Goal: Task Accomplishment & Management: Manage account settings

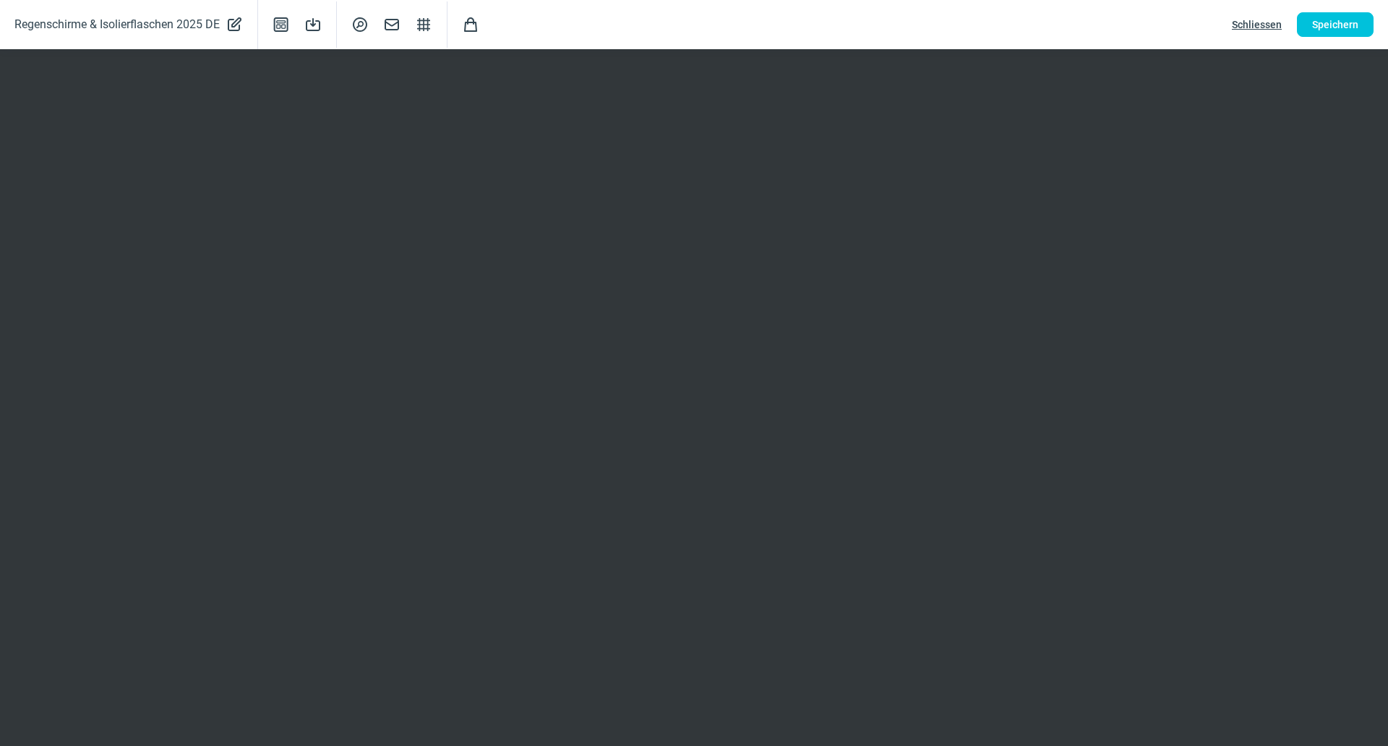
scroll to position [362, 0]
click at [1318, 32] on span "Speichern" at bounding box center [1336, 24] width 46 height 23
click at [1261, 22] on span "Schliessen" at bounding box center [1257, 24] width 50 height 23
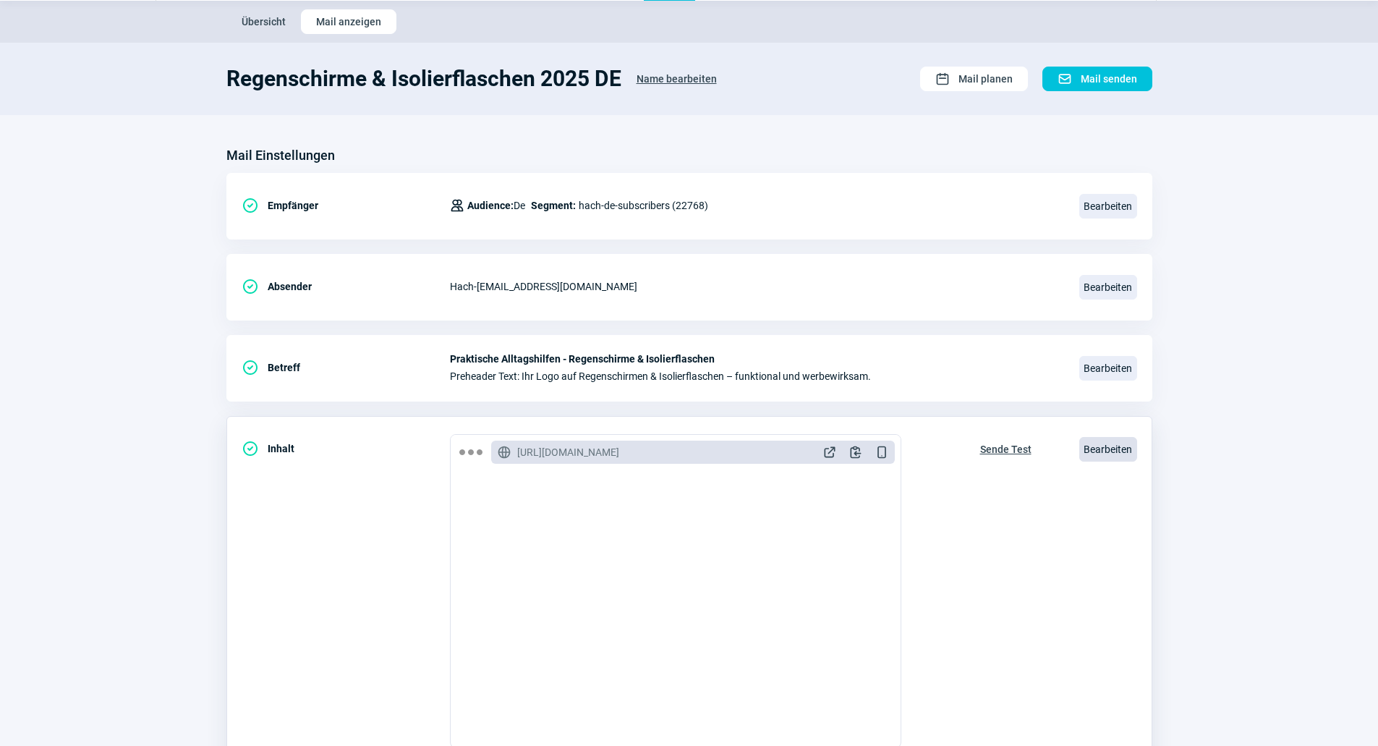
click at [1112, 446] on span "Bearbeiten" at bounding box center [1108, 449] width 58 height 25
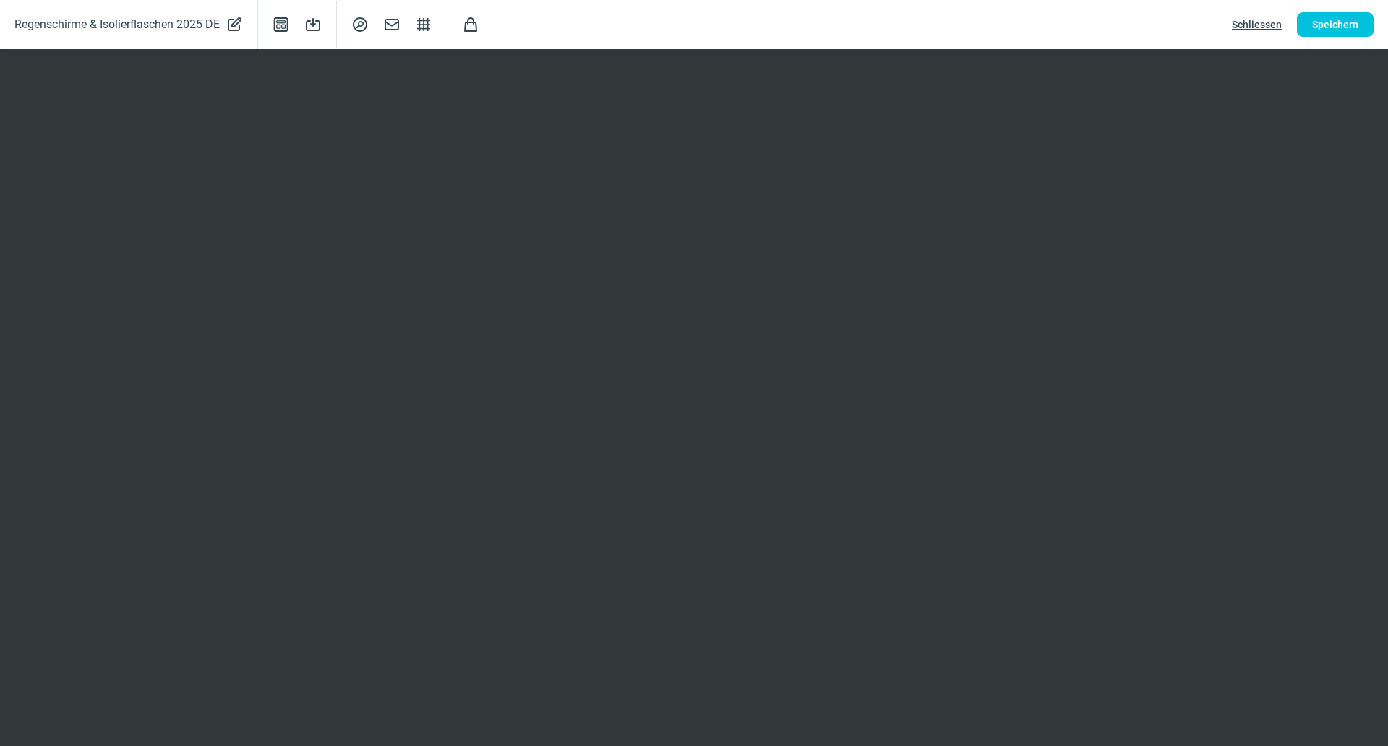
click at [1262, 21] on span "Schliessen" at bounding box center [1257, 24] width 50 height 23
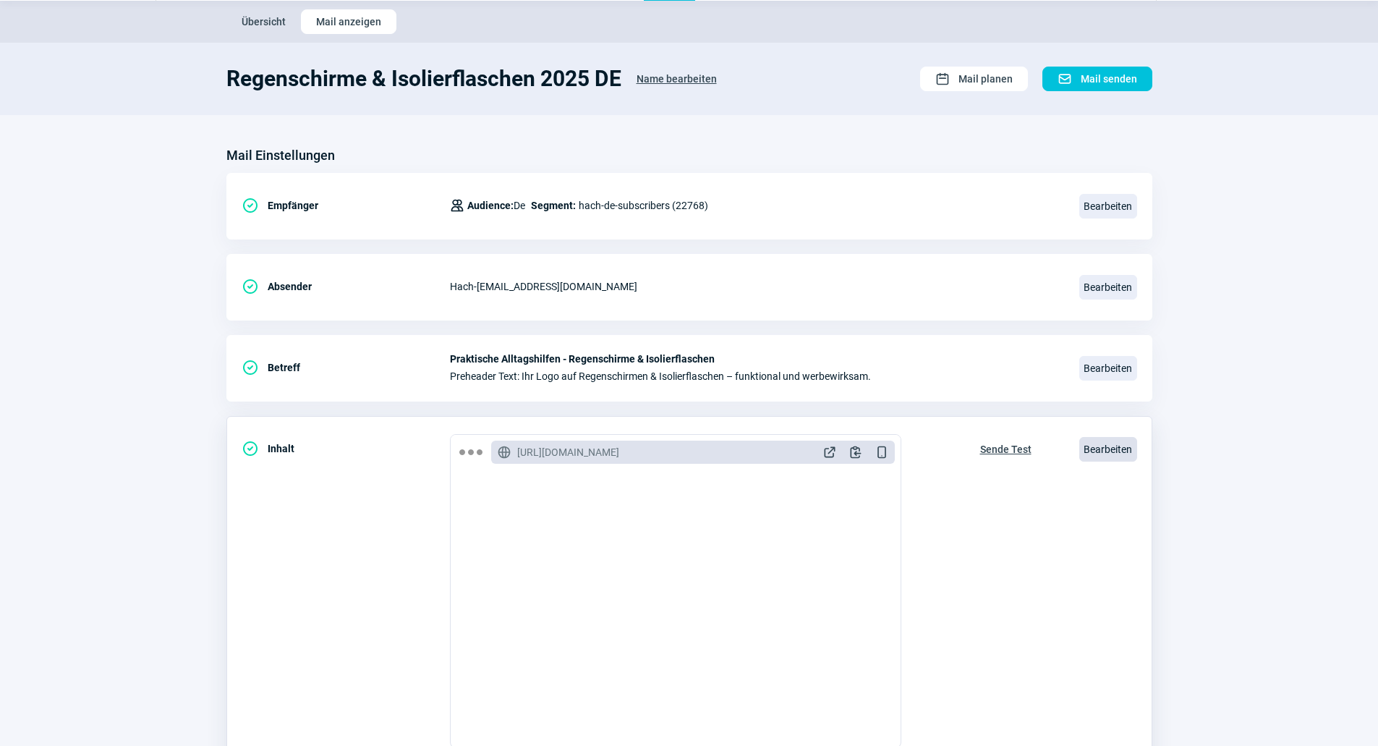
click at [1087, 457] on span "Bearbeiten" at bounding box center [1108, 449] width 58 height 25
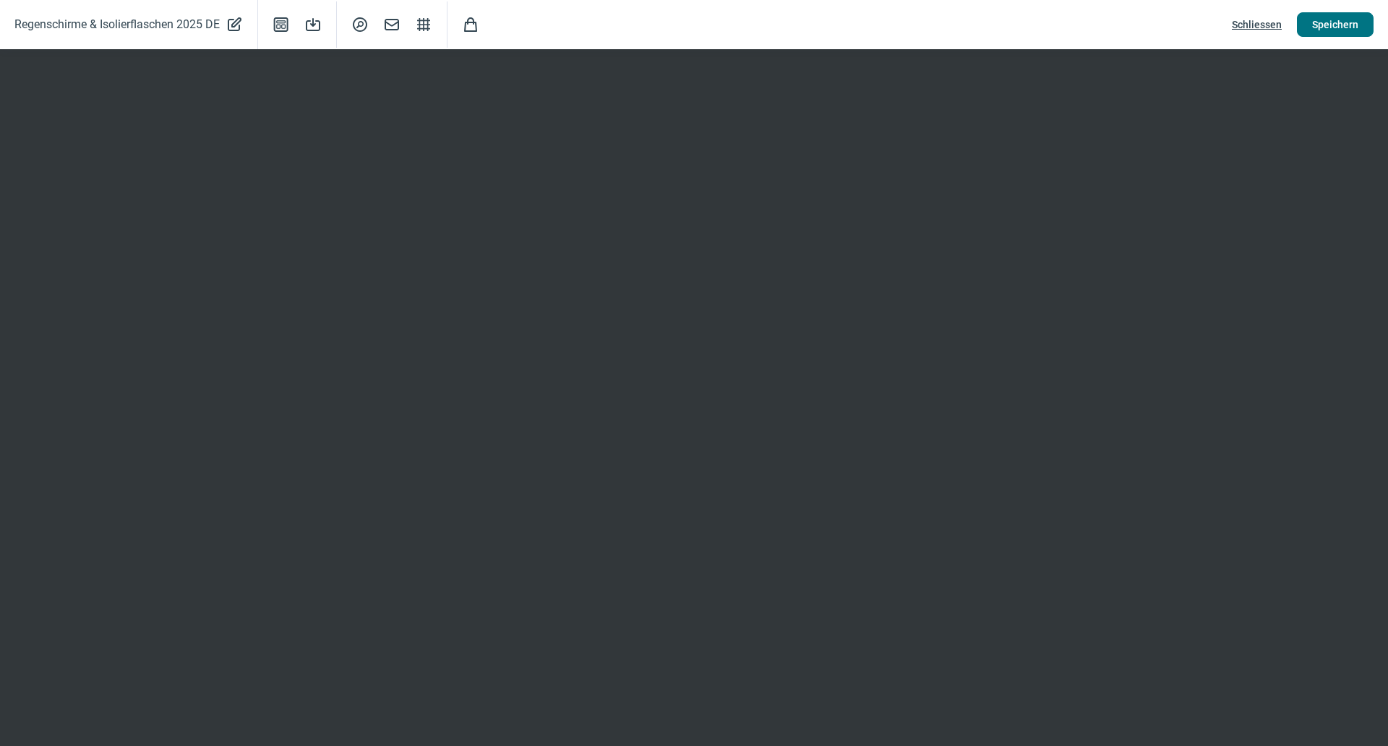
click at [1367, 18] on button "Speichern" at bounding box center [1335, 24] width 77 height 25
click at [1307, 24] on button "Speichern" at bounding box center [1335, 24] width 77 height 25
click at [1318, 16] on span "Speichern" at bounding box center [1336, 24] width 46 height 23
click at [1310, 24] on button "Speichern" at bounding box center [1335, 24] width 77 height 25
click at [1255, 20] on span "Schliessen" at bounding box center [1257, 24] width 50 height 23
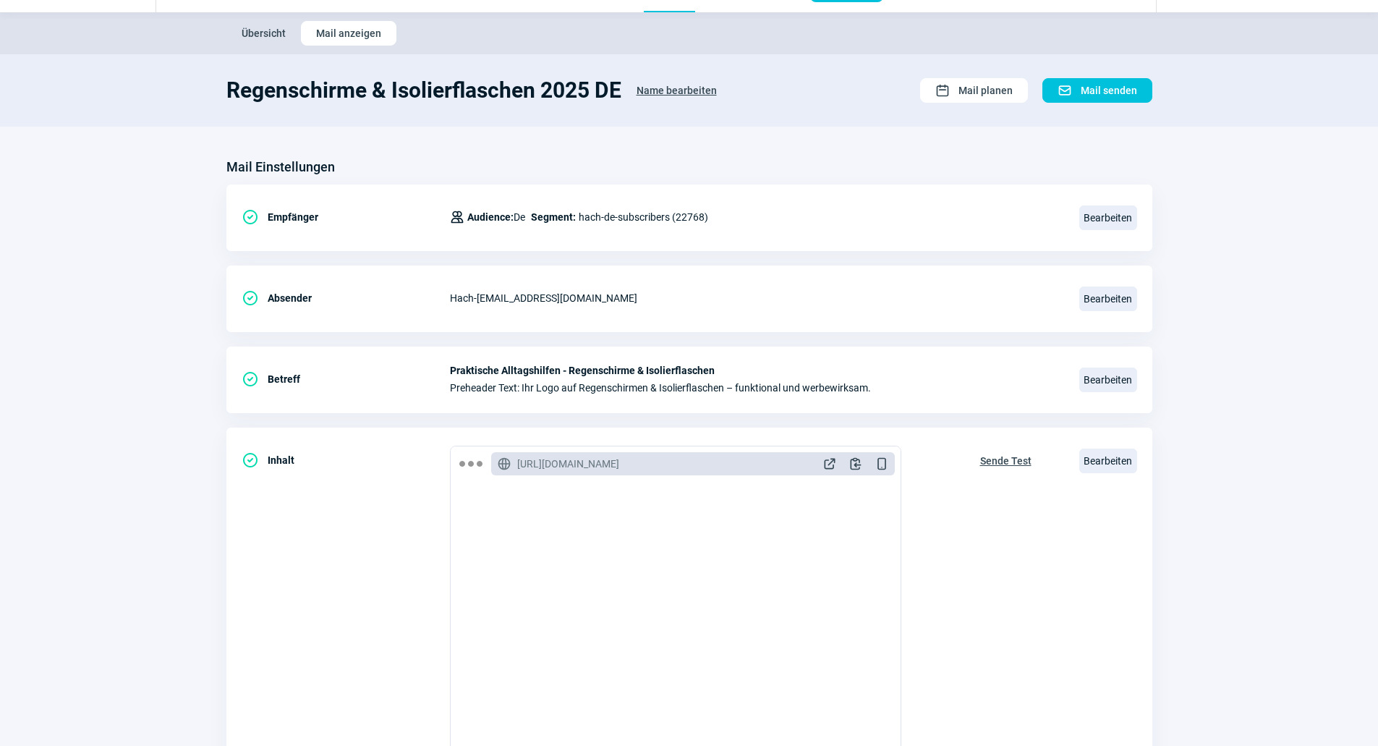
scroll to position [0, 0]
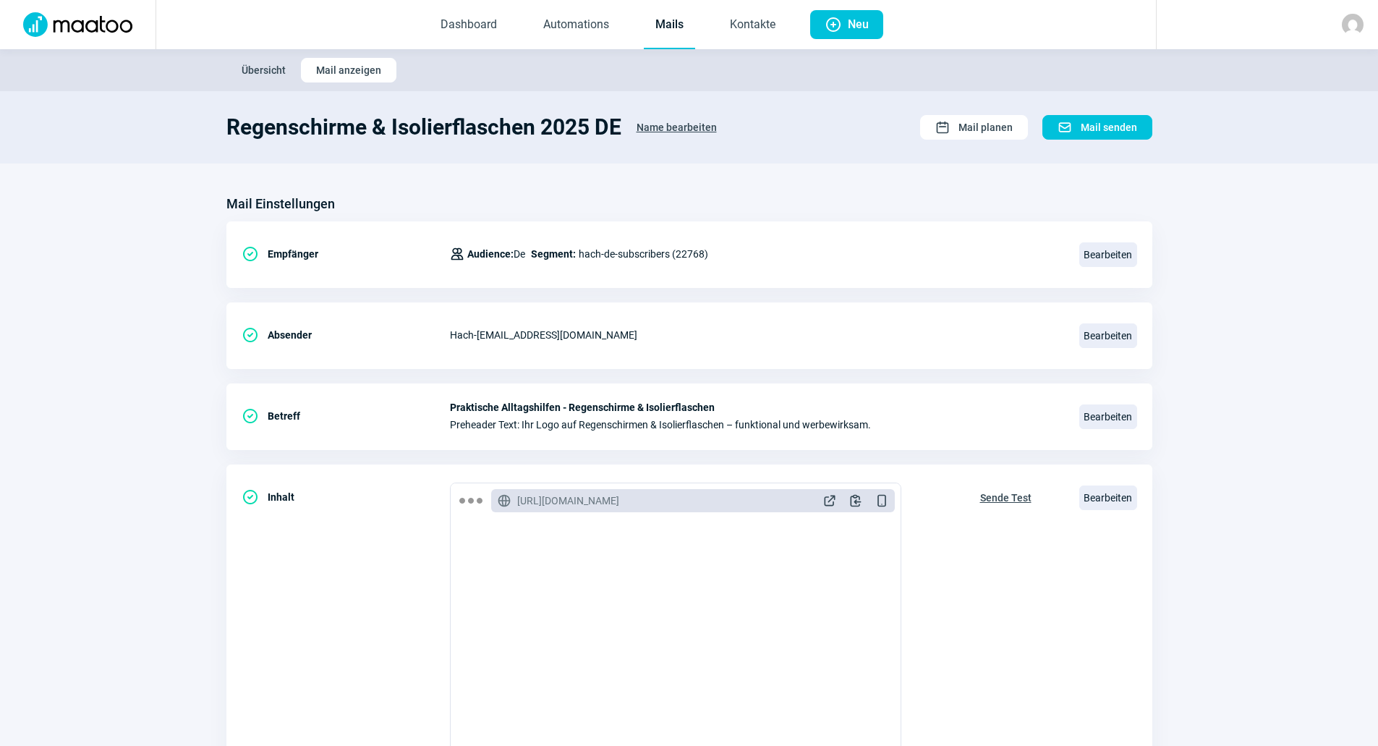
click at [649, 20] on link "Mails" at bounding box center [669, 25] width 51 height 48
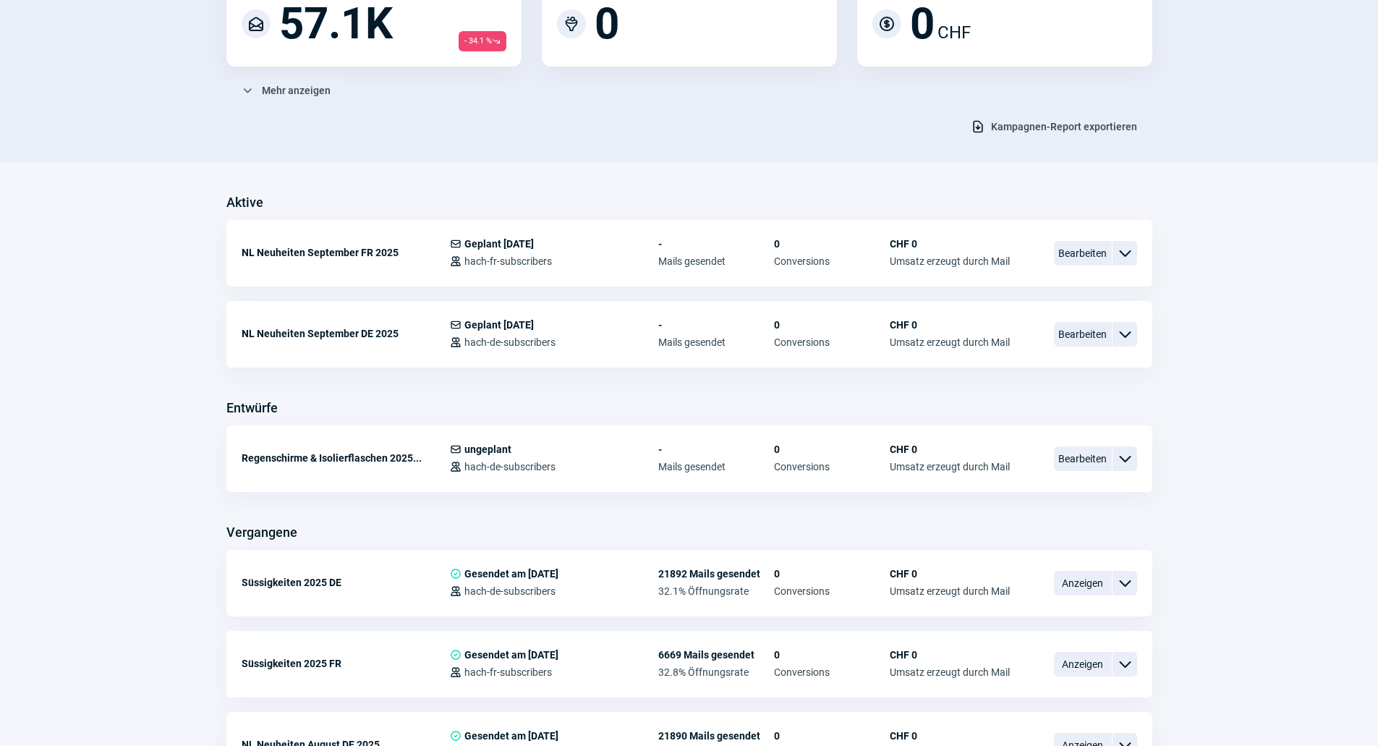
scroll to position [217, 0]
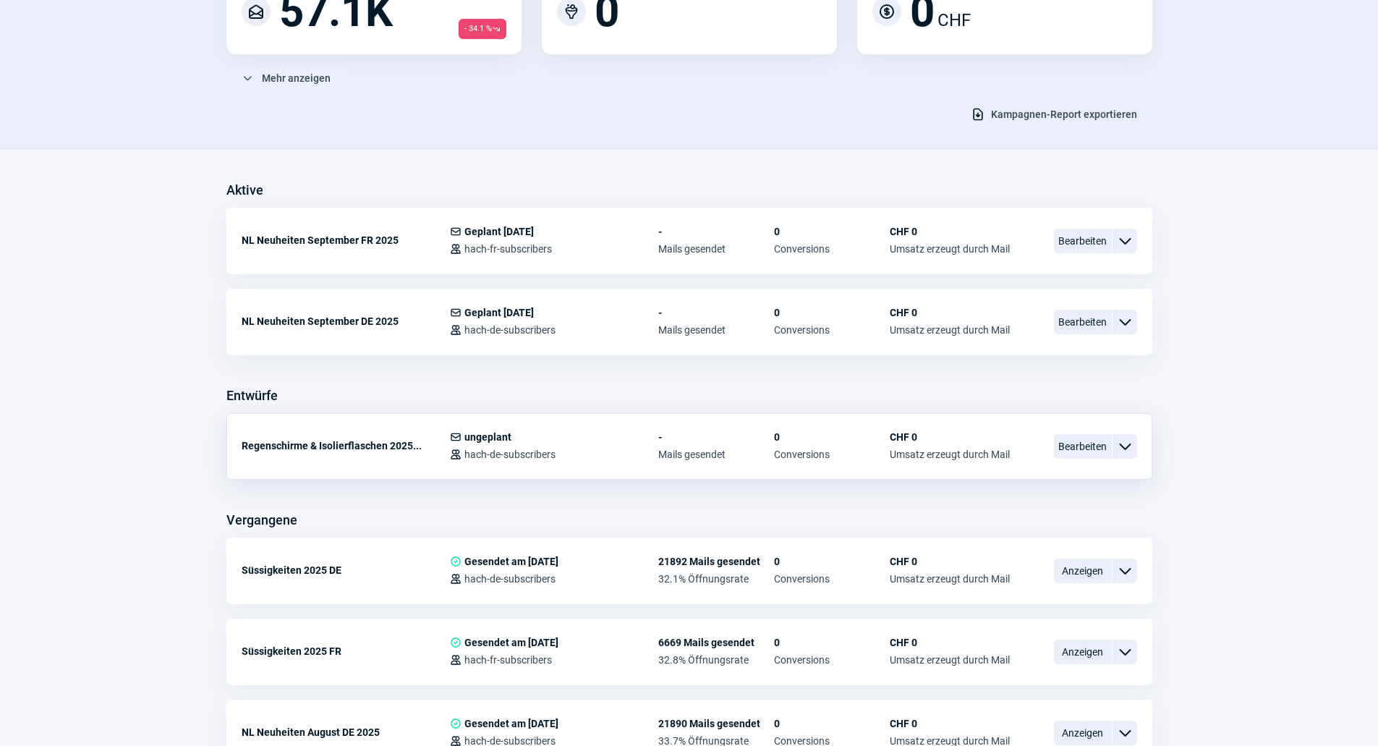
click at [1134, 448] on div "ChevronDown icon" at bounding box center [1124, 446] width 25 height 25
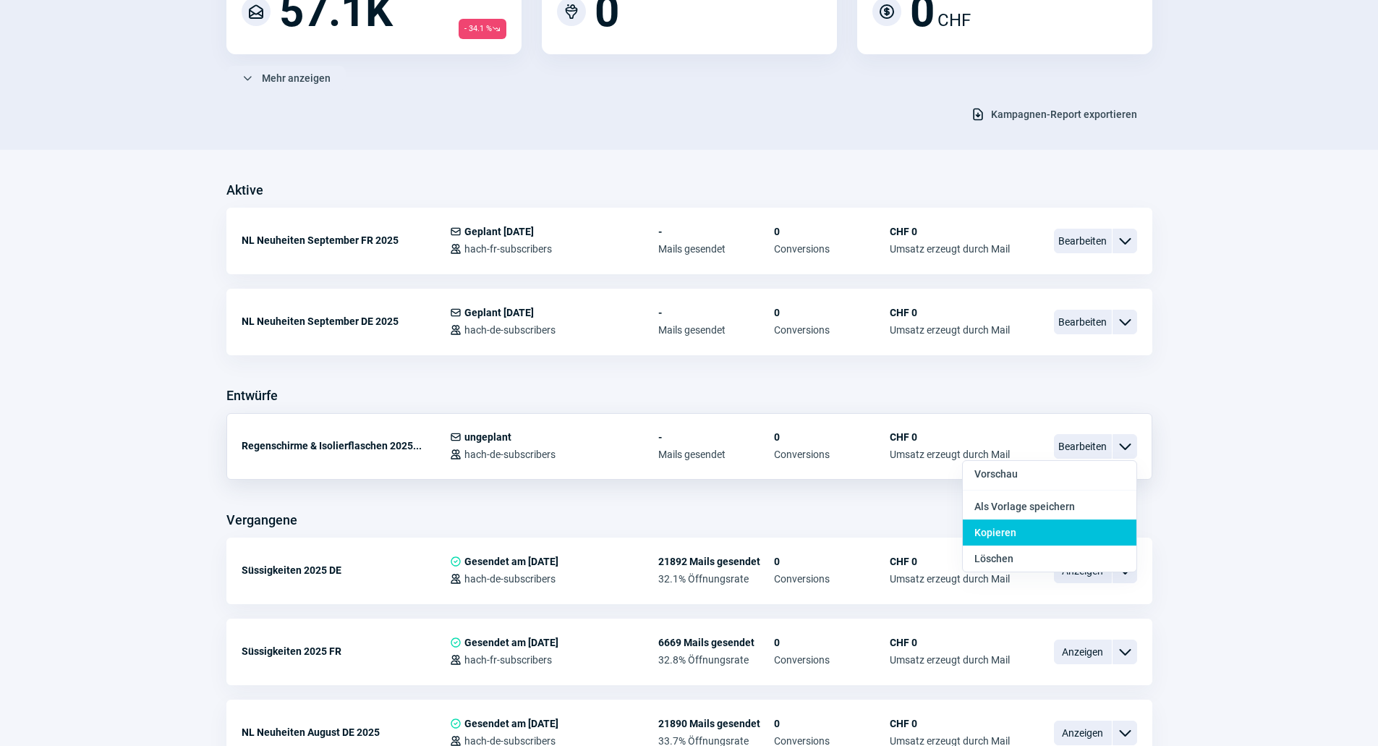
click at [1083, 538] on div "Kopieren" at bounding box center [1050, 532] width 174 height 26
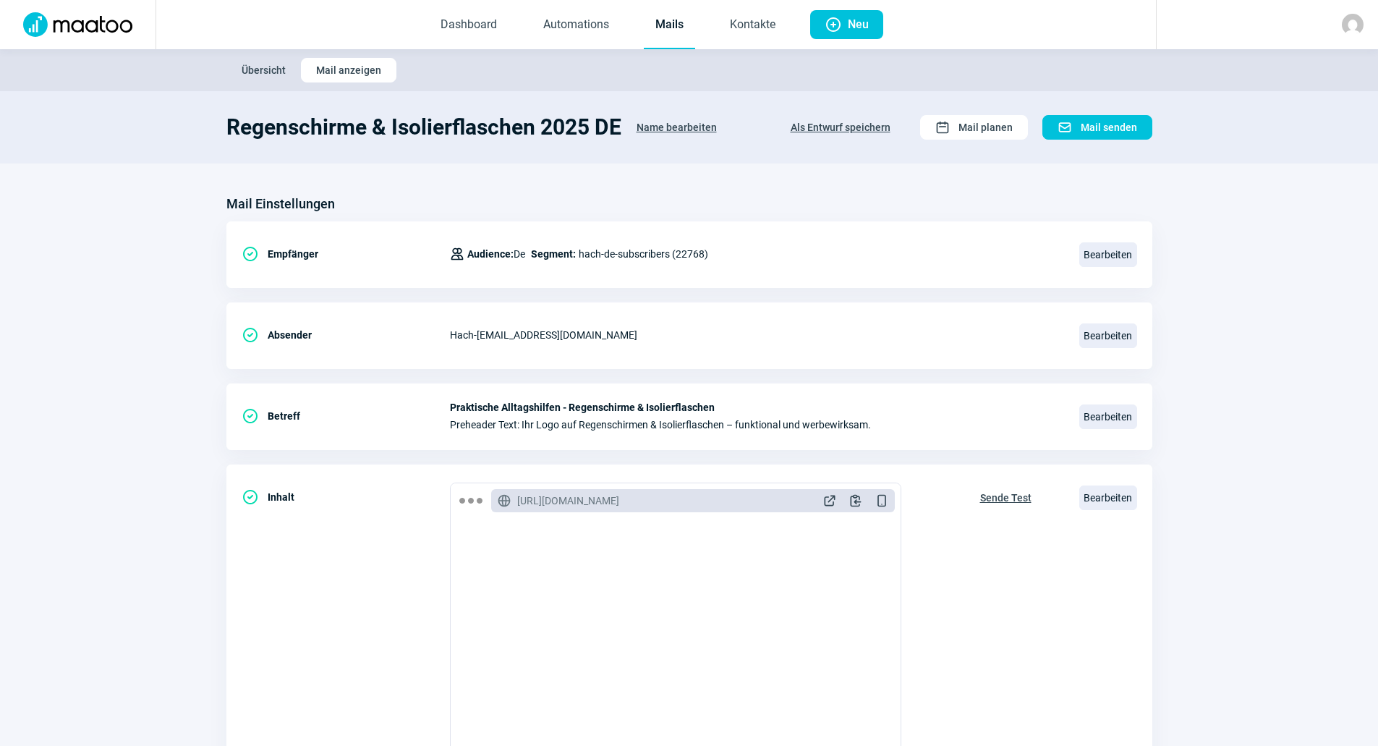
click at [667, 118] on span "Name bearbeiten" at bounding box center [676, 127] width 80 height 23
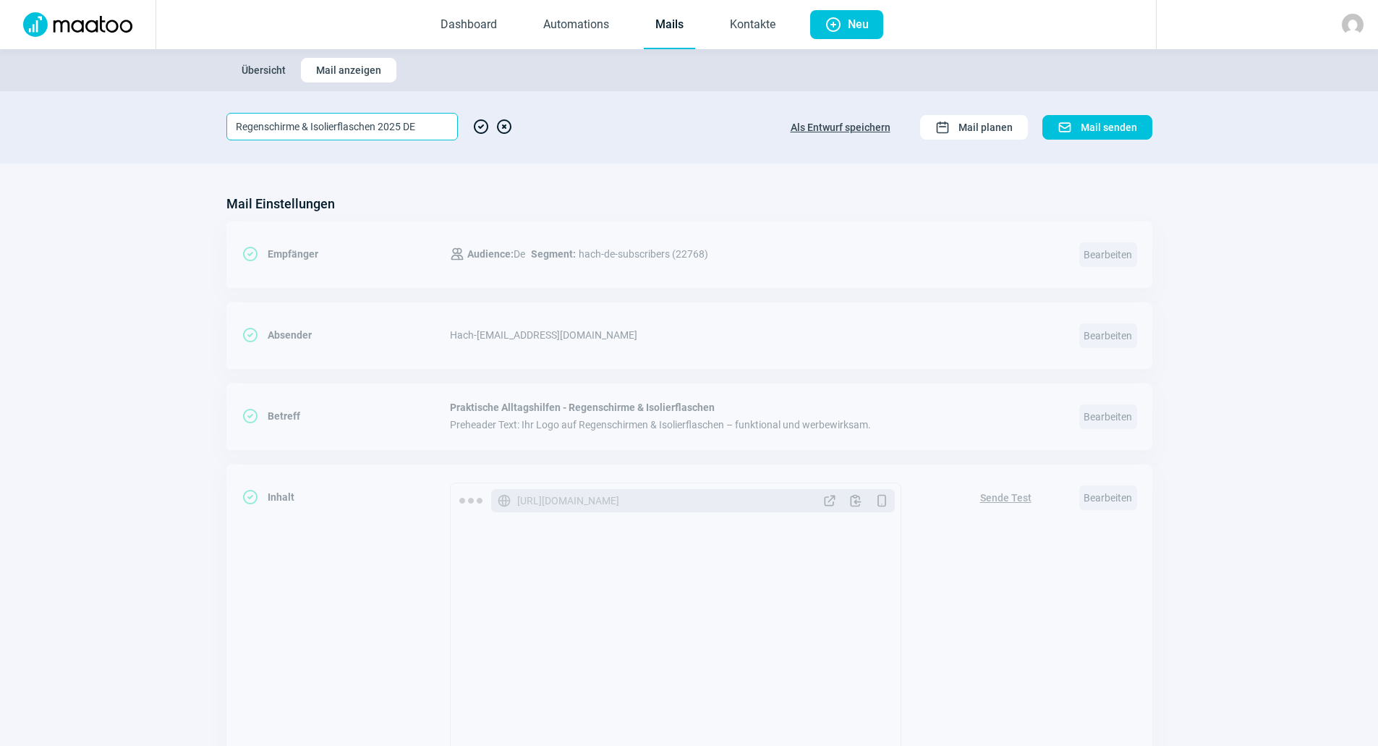
click at [443, 124] on input "Regenschirme & Isolierflaschen 2025 DE" at bounding box center [341, 126] width 231 height 27
type input "Regenschirme & Isolierflaschen 2025 FR"
click at [477, 124] on span "CheckCircle icon" at bounding box center [480, 126] width 17 height 27
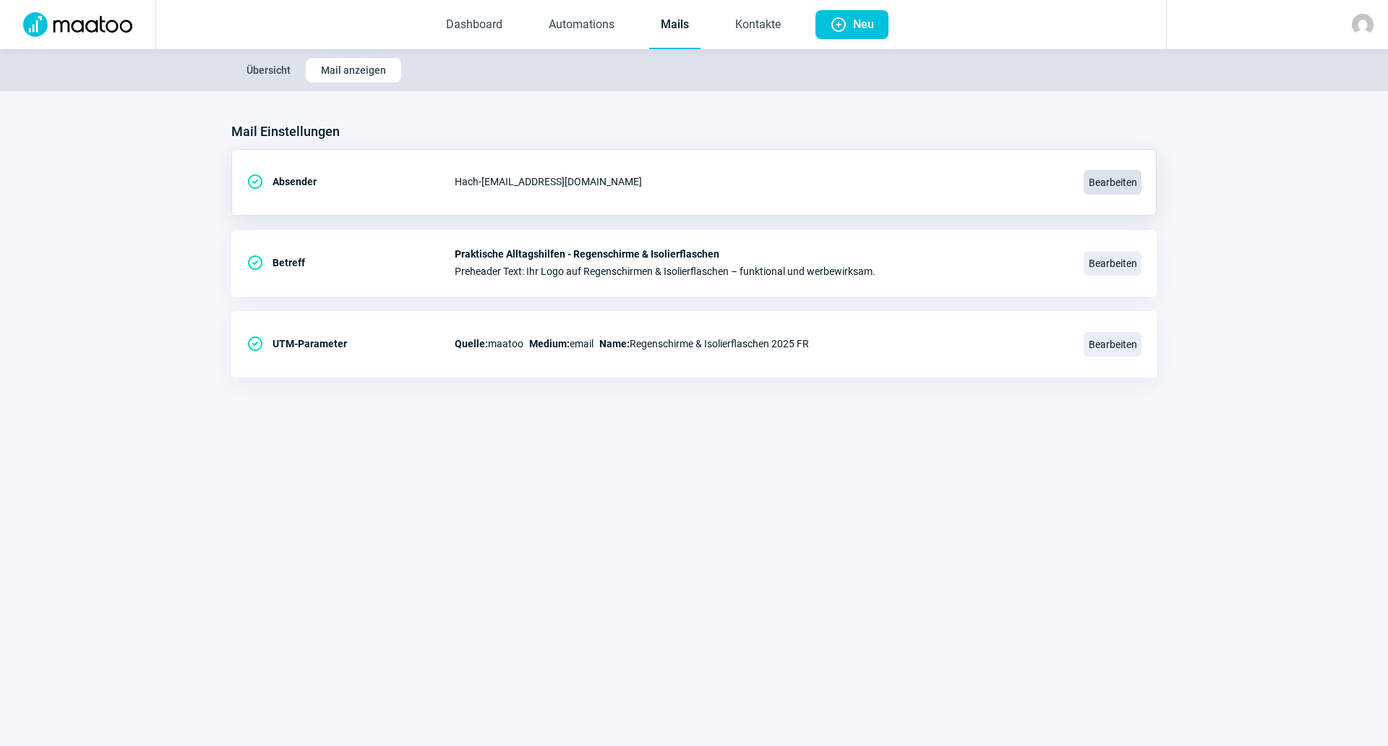
click at [1105, 194] on span "Bearbeiten" at bounding box center [1113, 182] width 58 height 25
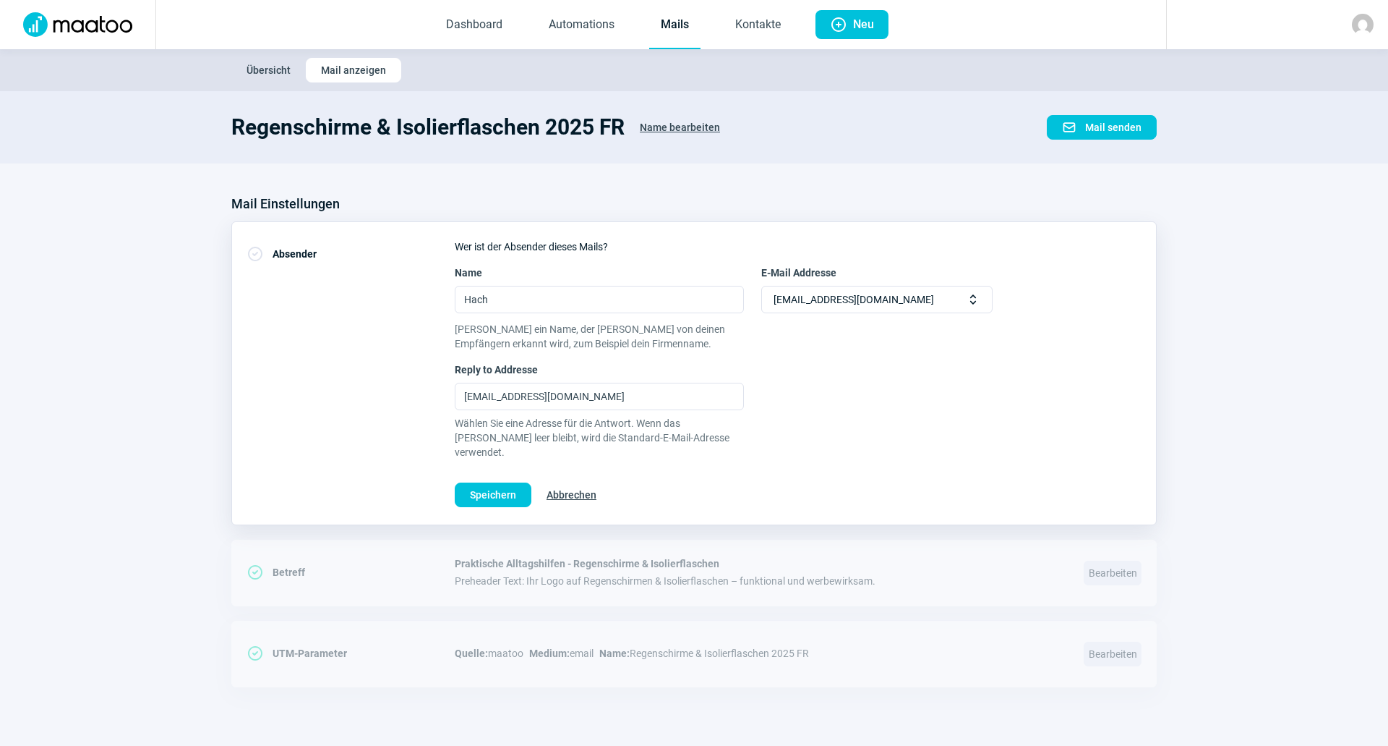
click at [892, 292] on div "[EMAIL_ADDRESS][DOMAIN_NAME] Selector icon" at bounding box center [876, 299] width 231 height 27
click at [892, 199] on div "Mail Einstellungen" at bounding box center [694, 203] width 926 height 23
click at [584, 483] on span "Abbrechen" at bounding box center [572, 494] width 50 height 23
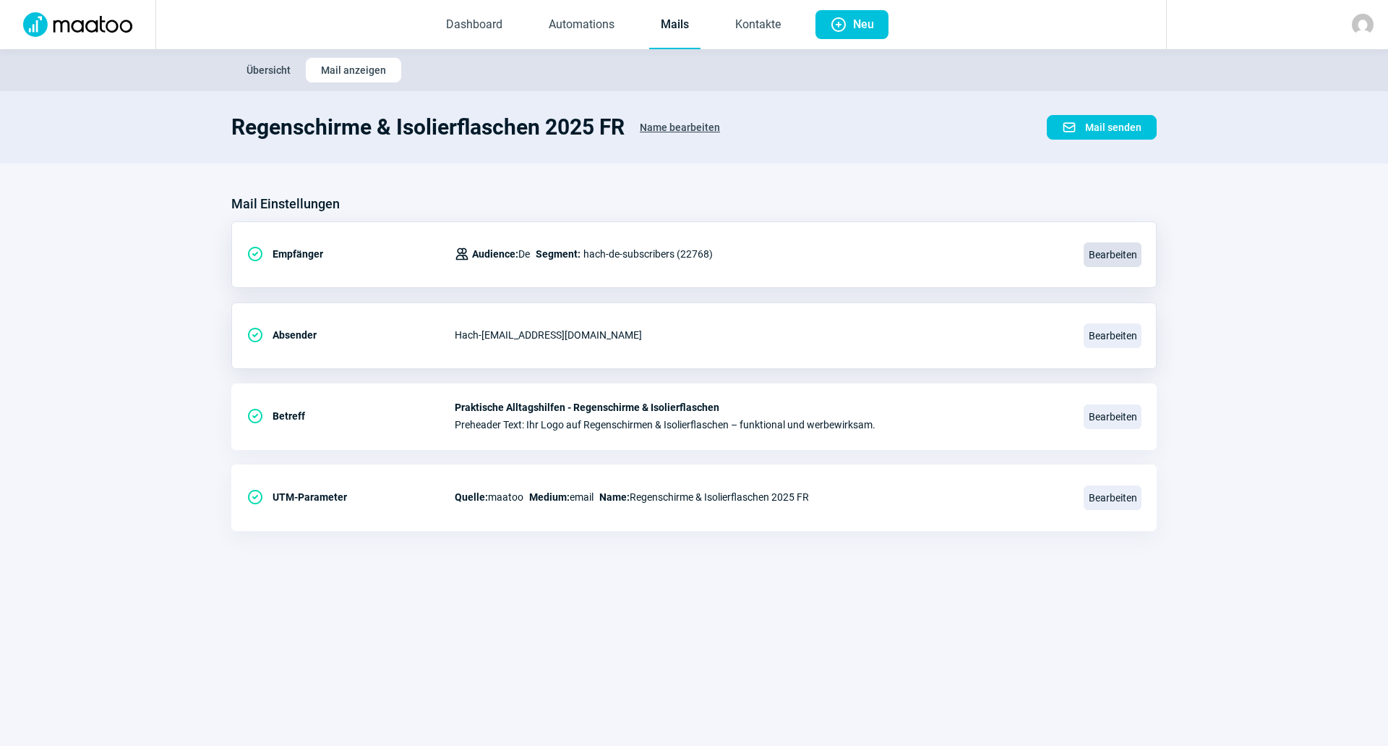
click at [1105, 252] on span "Bearbeiten" at bounding box center [1113, 254] width 58 height 25
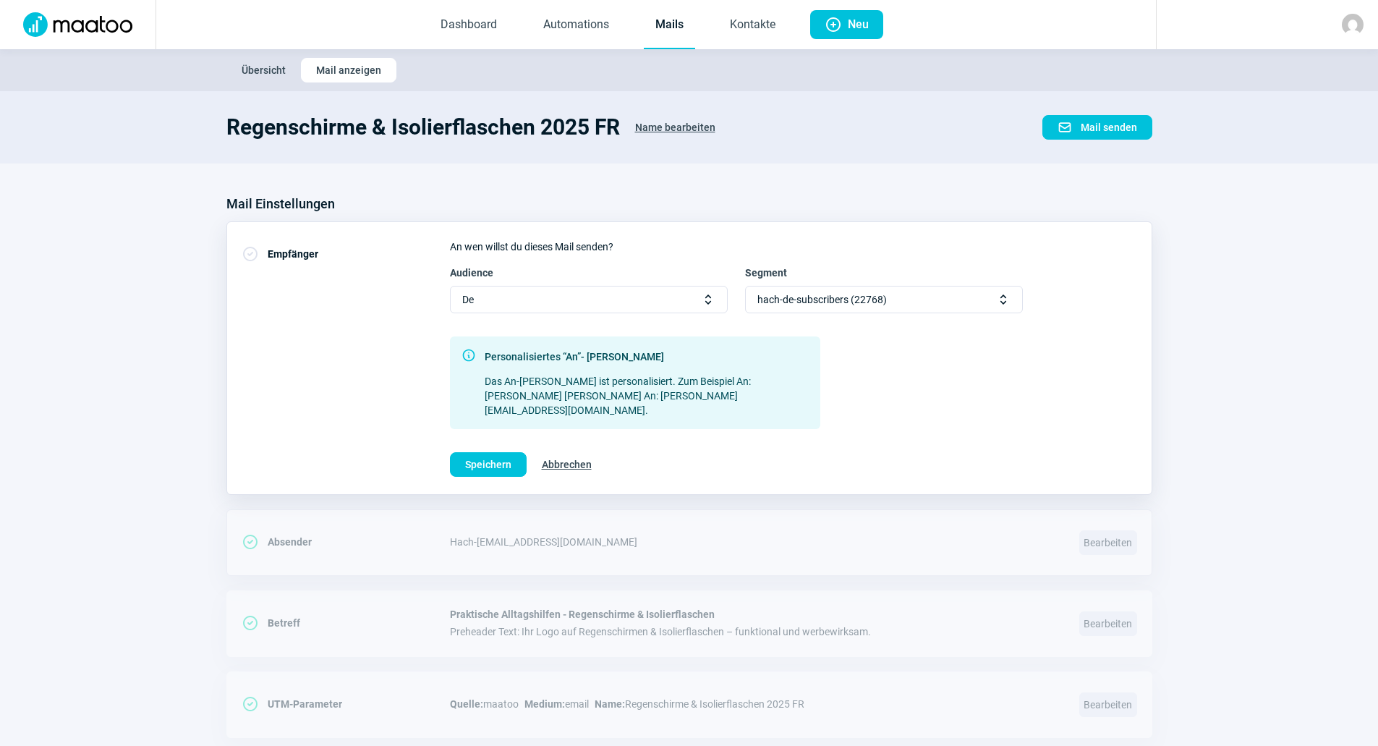
click at [582, 303] on div "De Selector icon" at bounding box center [589, 299] width 278 height 27
click at [545, 342] on div "Fr" at bounding box center [589, 349] width 276 height 23
click at [798, 311] on div "Select Selector icon" at bounding box center [884, 299] width 278 height 27
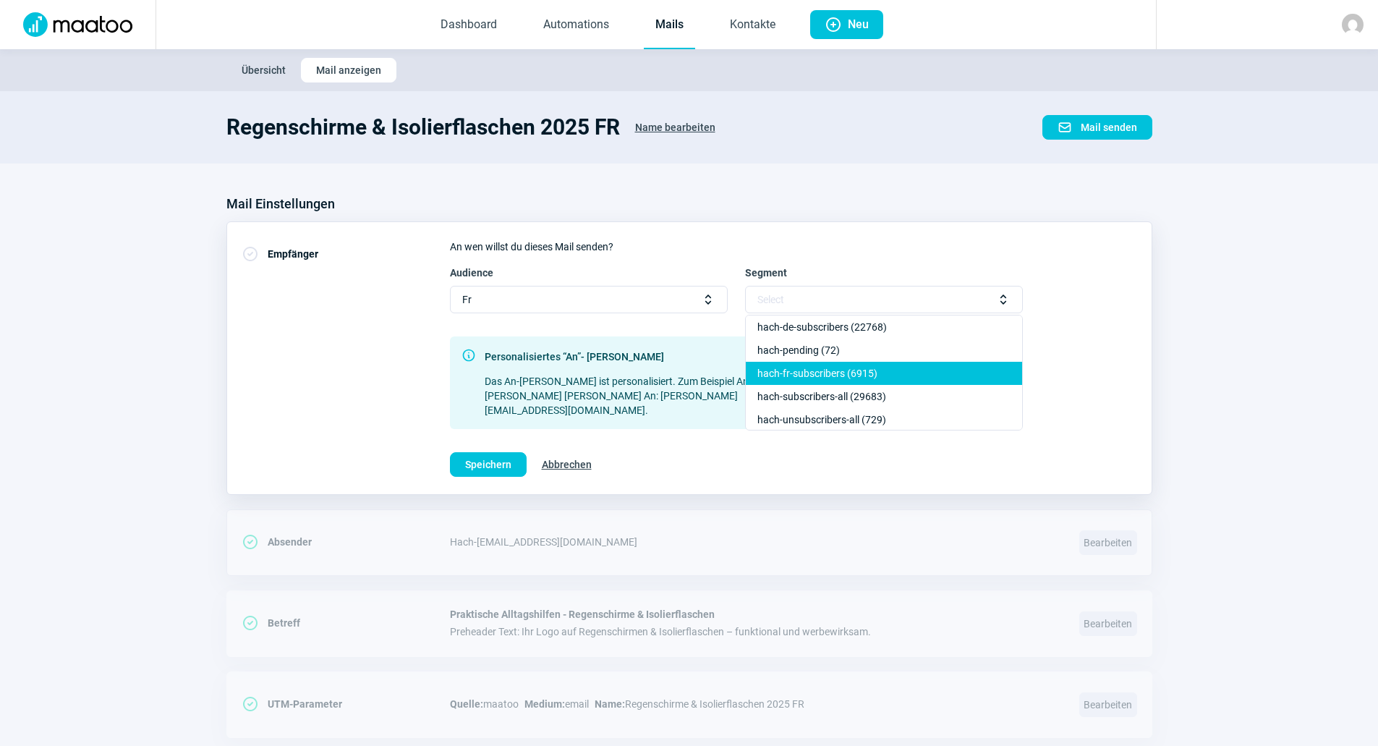
click at [803, 377] on div "hach-fr-subscribers (6915)" at bounding box center [884, 373] width 276 height 23
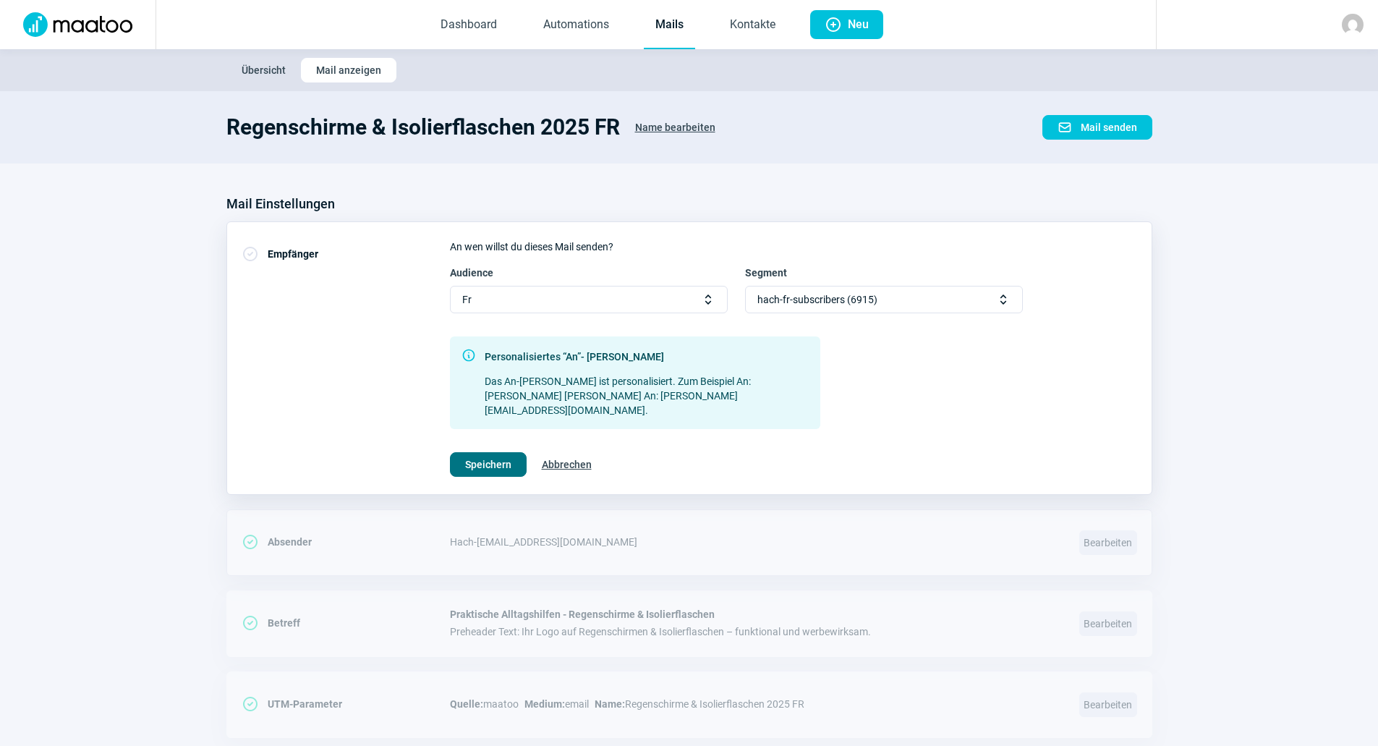
click at [485, 453] on span "Speichern" at bounding box center [488, 464] width 46 height 23
click at [982, 392] on div "Audience Fr Selector icon Segment hach-fr-subscribers (6915) Selector icon Info…" at bounding box center [793, 346] width 687 height 163
click at [581, 453] on span "Abbrechen" at bounding box center [567, 464] width 50 height 23
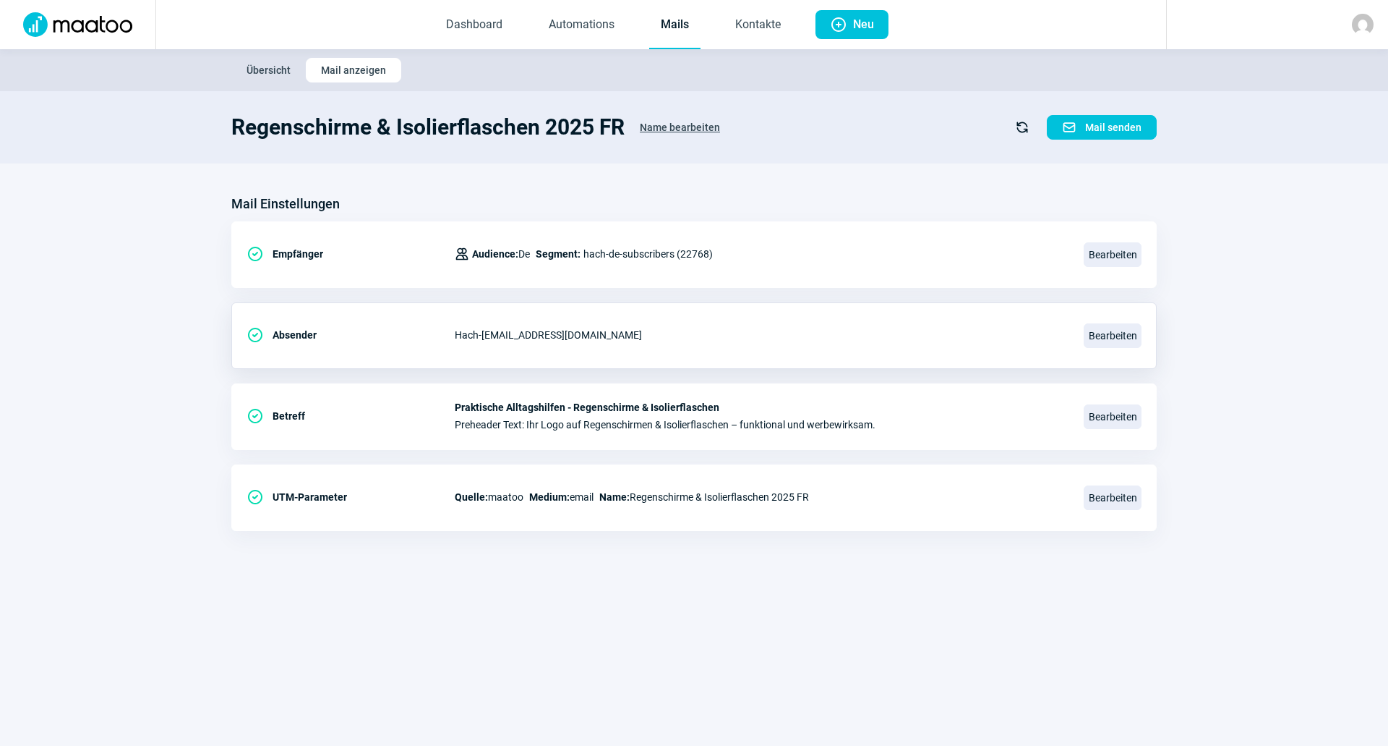
click at [680, 35] on link "Mails" at bounding box center [674, 25] width 51 height 48
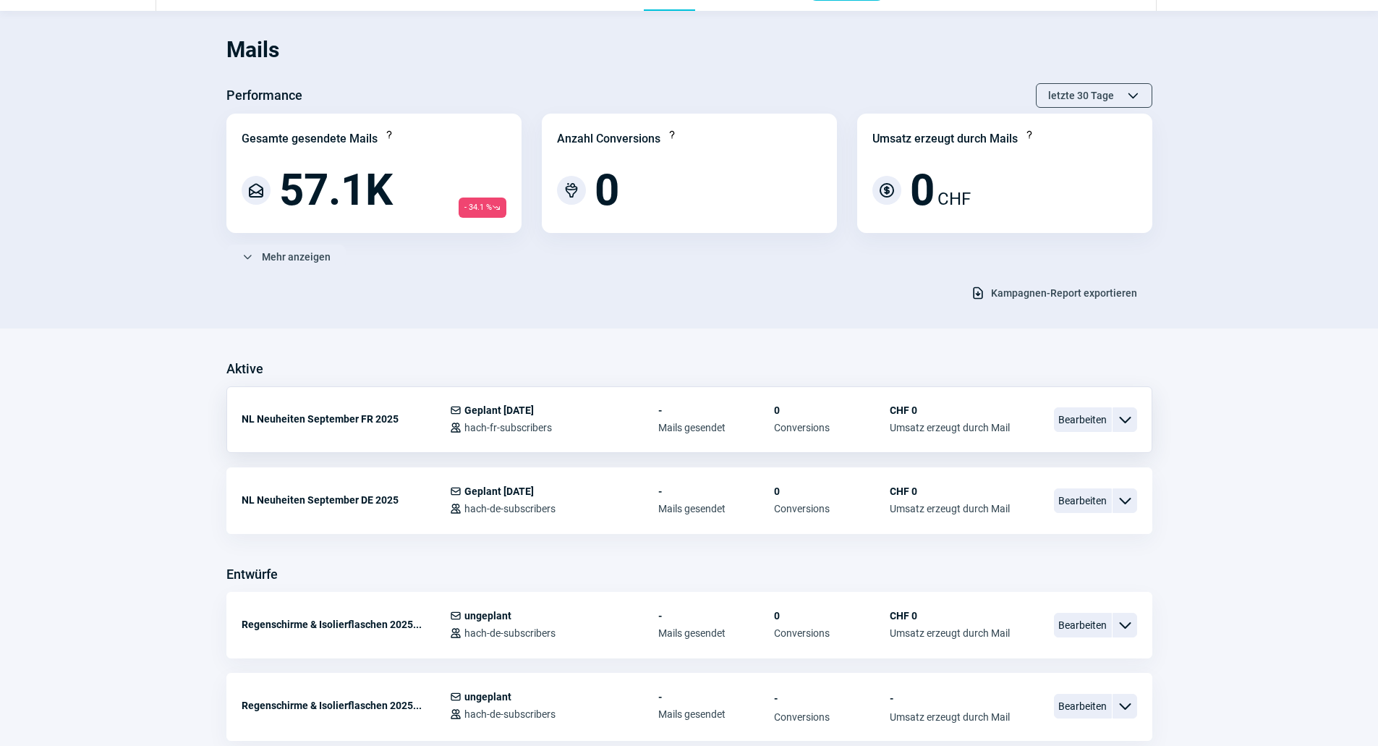
scroll to position [145, 0]
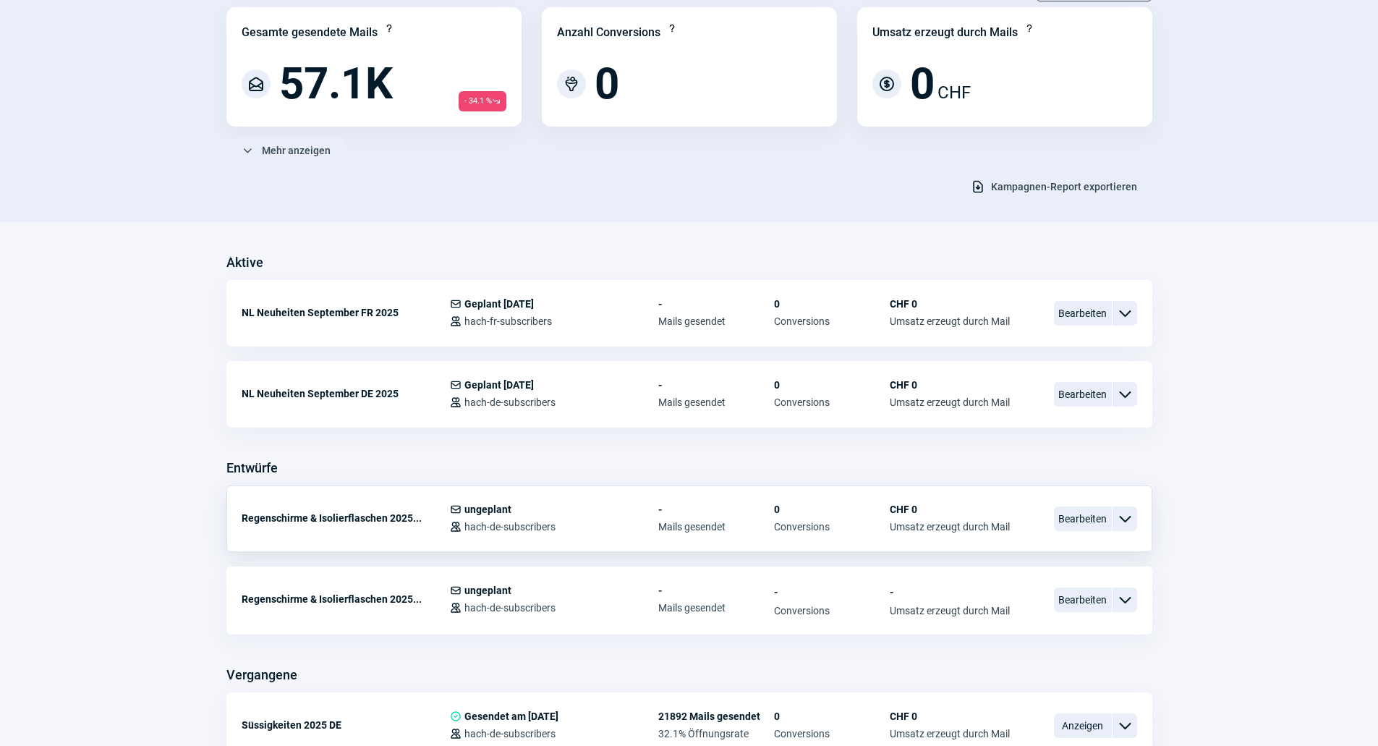
click at [401, 514] on div "Regenschirme & Isolierflaschen 2025..." at bounding box center [346, 517] width 208 height 29
click at [1093, 594] on span "Bearbeiten" at bounding box center [1083, 599] width 58 height 25
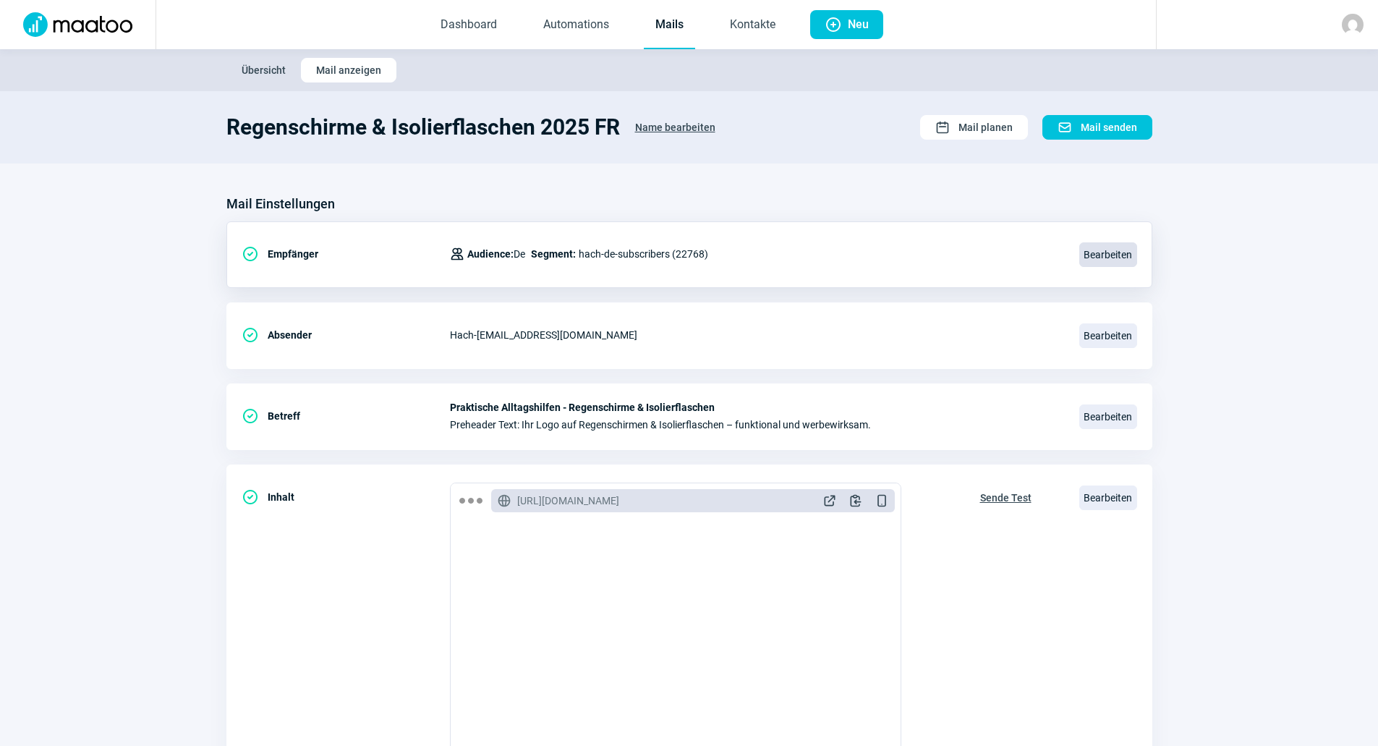
click at [1111, 258] on span "Bearbeiten" at bounding box center [1108, 254] width 58 height 25
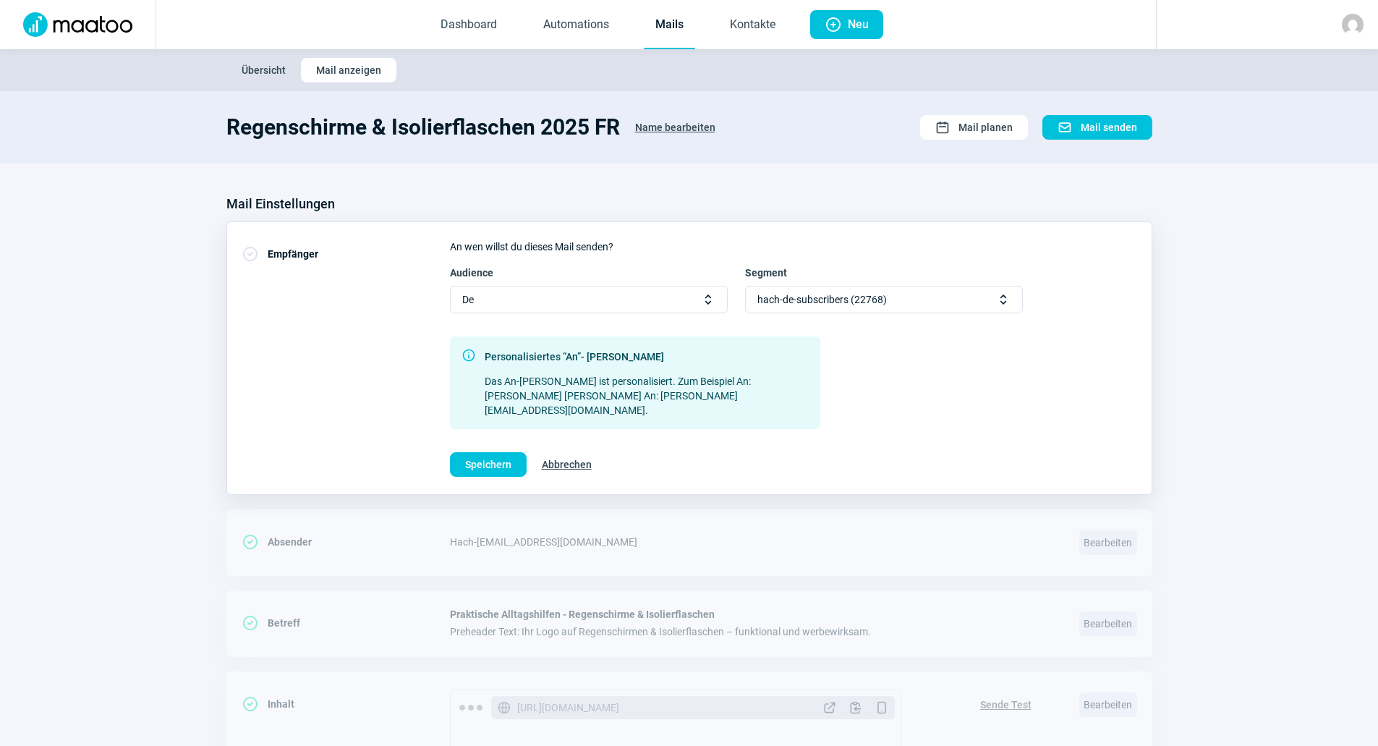
click at [643, 312] on div "De Selector icon" at bounding box center [589, 299] width 278 height 27
click at [613, 351] on div "Fr" at bounding box center [589, 349] width 276 height 23
click at [874, 290] on div "Select Selector icon" at bounding box center [884, 299] width 278 height 27
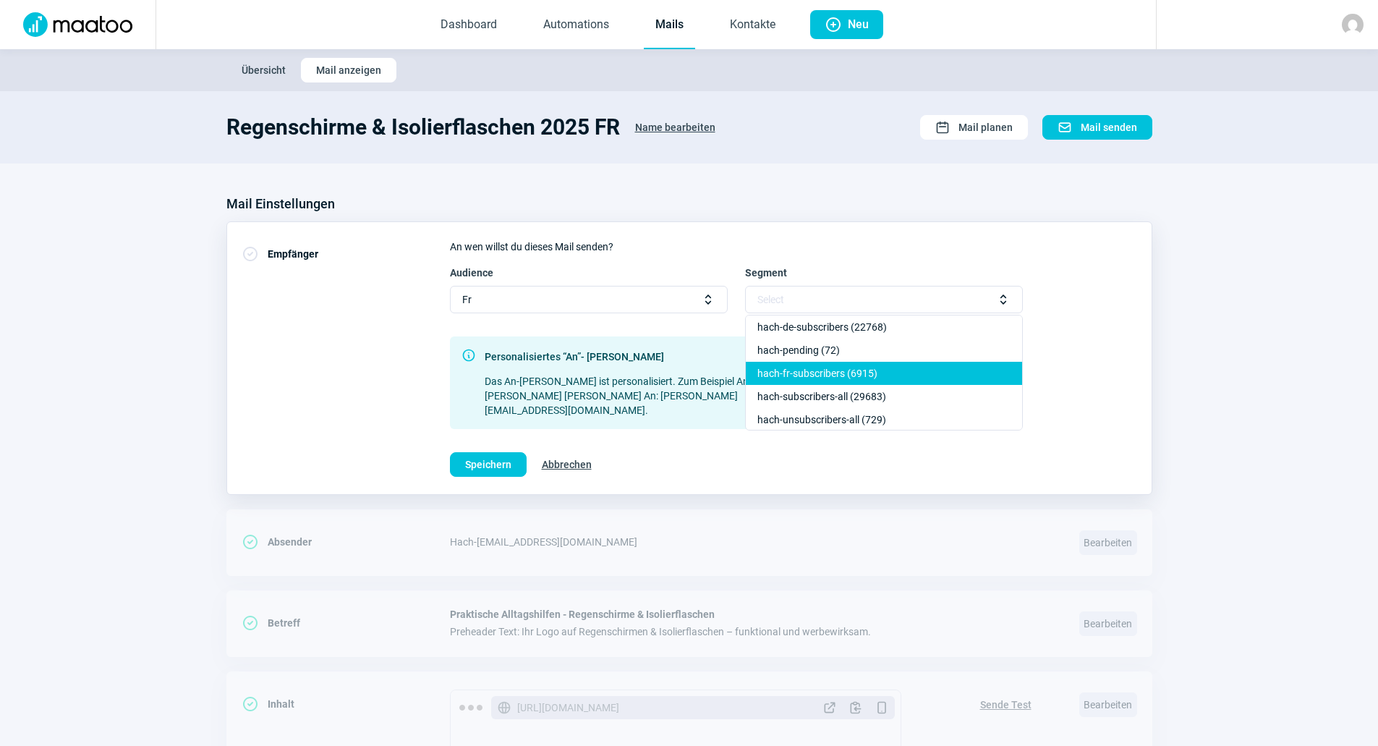
click at [871, 372] on div "hach-fr-subscribers (6915)" at bounding box center [884, 373] width 276 height 23
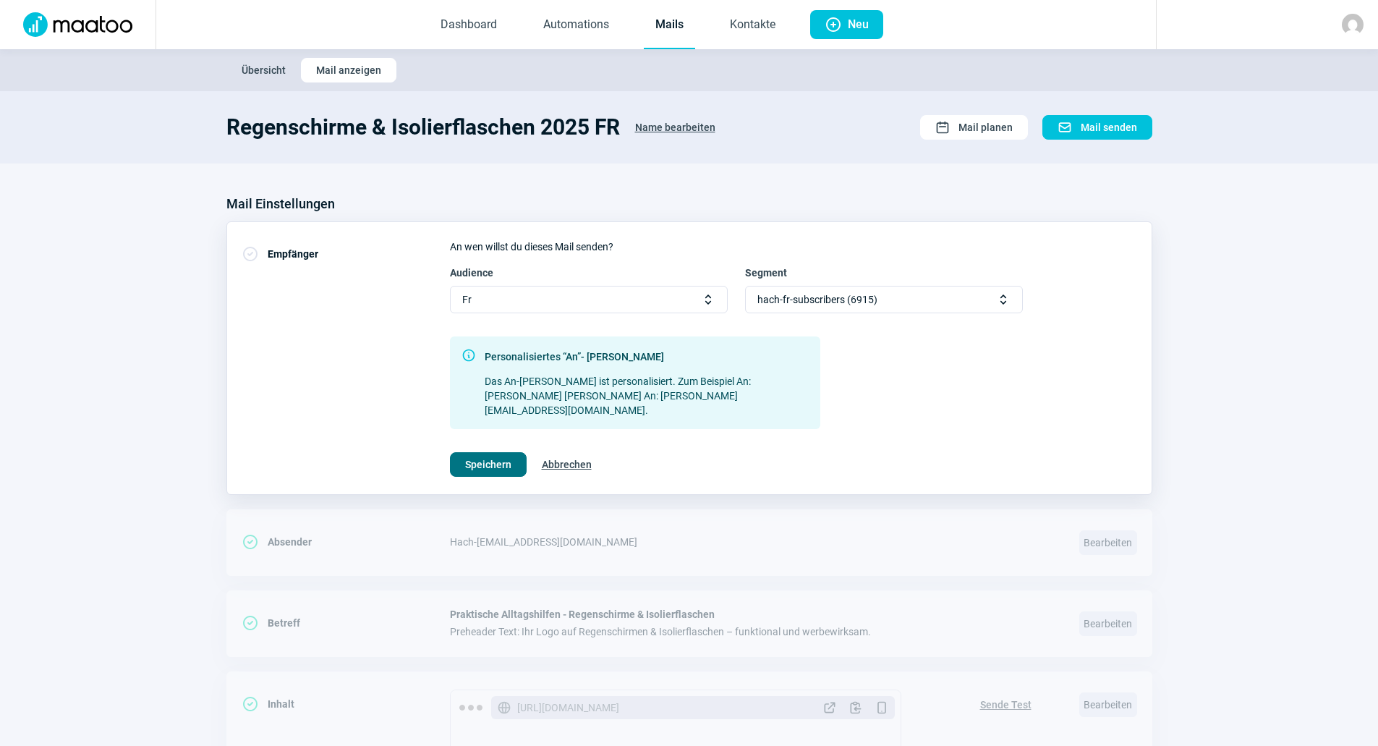
click at [507, 453] on span "Speichern" at bounding box center [488, 464] width 46 height 23
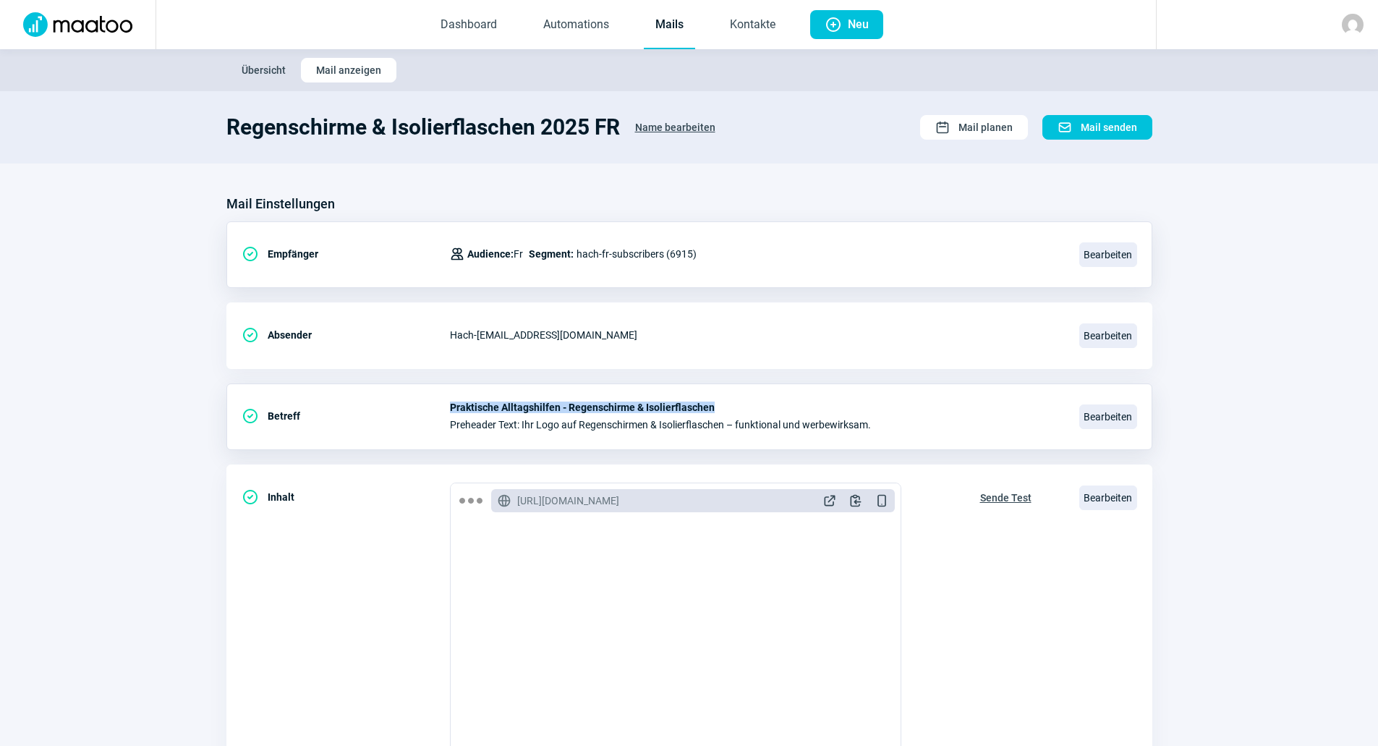
drag, startPoint x: 451, startPoint y: 406, endPoint x: 710, endPoint y: 406, distance: 258.9
click at [710, 406] on span "Praktische Alltagshilfen - Regenschirme & Isolierflaschen" at bounding box center [756, 407] width 612 height 12
copy span "Praktische Alltagshilfen - Regenschirme & Isolierflaschen"
click at [1110, 418] on span "Bearbeiten" at bounding box center [1108, 416] width 58 height 25
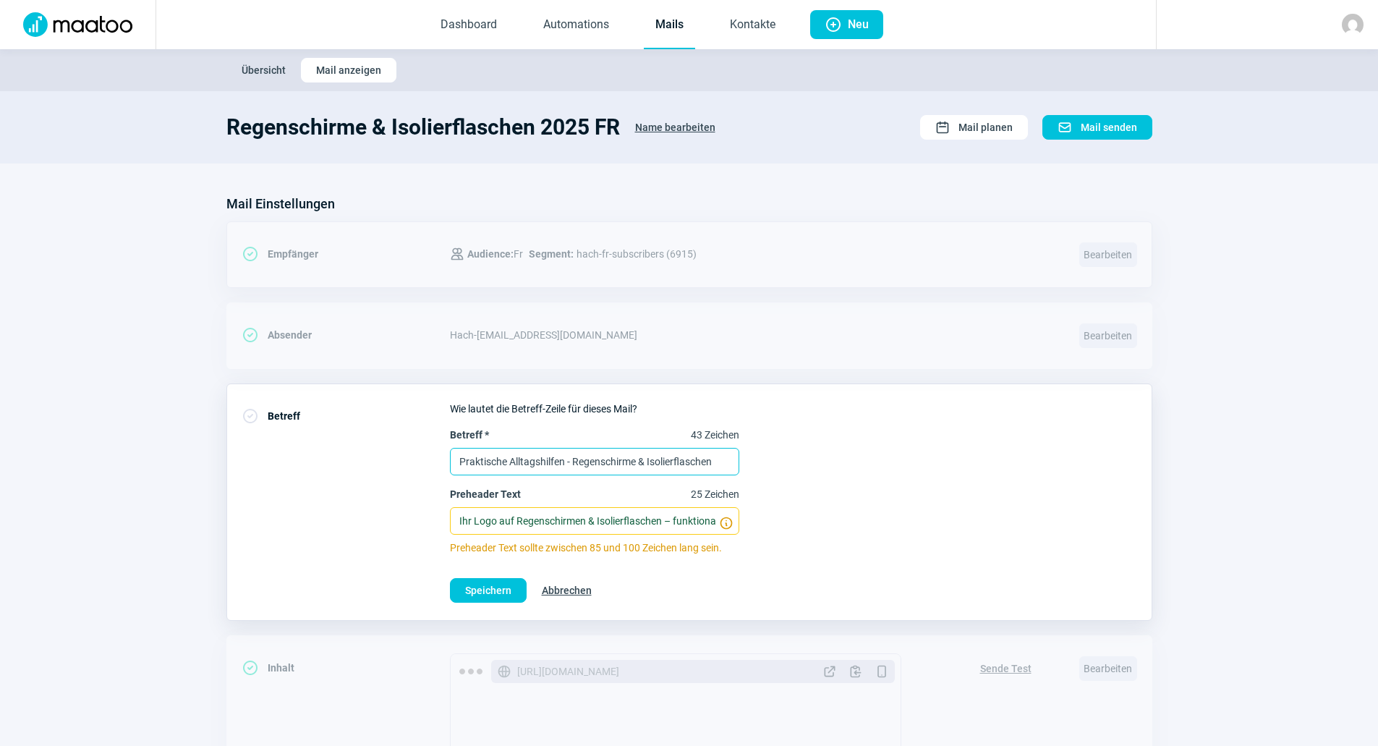
click at [581, 450] on input "Praktische Alltagshilfen - Regenschirme & Isolierflaschen" at bounding box center [594, 461] width 289 height 27
paste input "Accessoires pratiques pour le quotidien - Parapluies et bouteilles isothermes"
type input "Accessoires pratiques pour le quotidien - Parapluies et bouteilles isothermes"
click at [553, 529] on input "Ihr Logo auf Regenschirmen & Isolierflaschen – funktional und werbewirksam." at bounding box center [594, 520] width 289 height 27
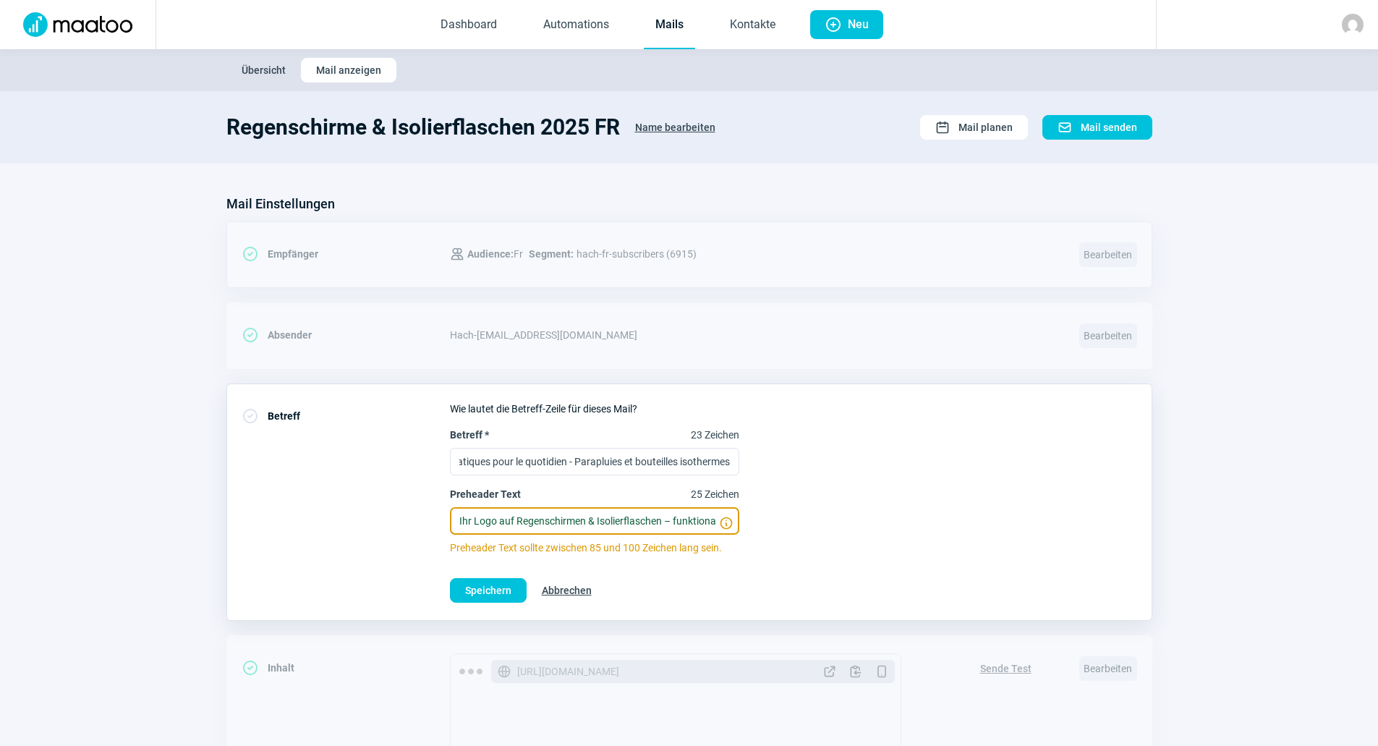
scroll to position [0, 0]
click at [612, 508] on input "Ihr Logo auf Regenschirmen & Isolierflaschen – funktional und werbewirksam." at bounding box center [594, 520] width 289 height 27
paste input "Votre logo sur des parapluies et des bouteilles isothermes : fonctionnel et eff…"
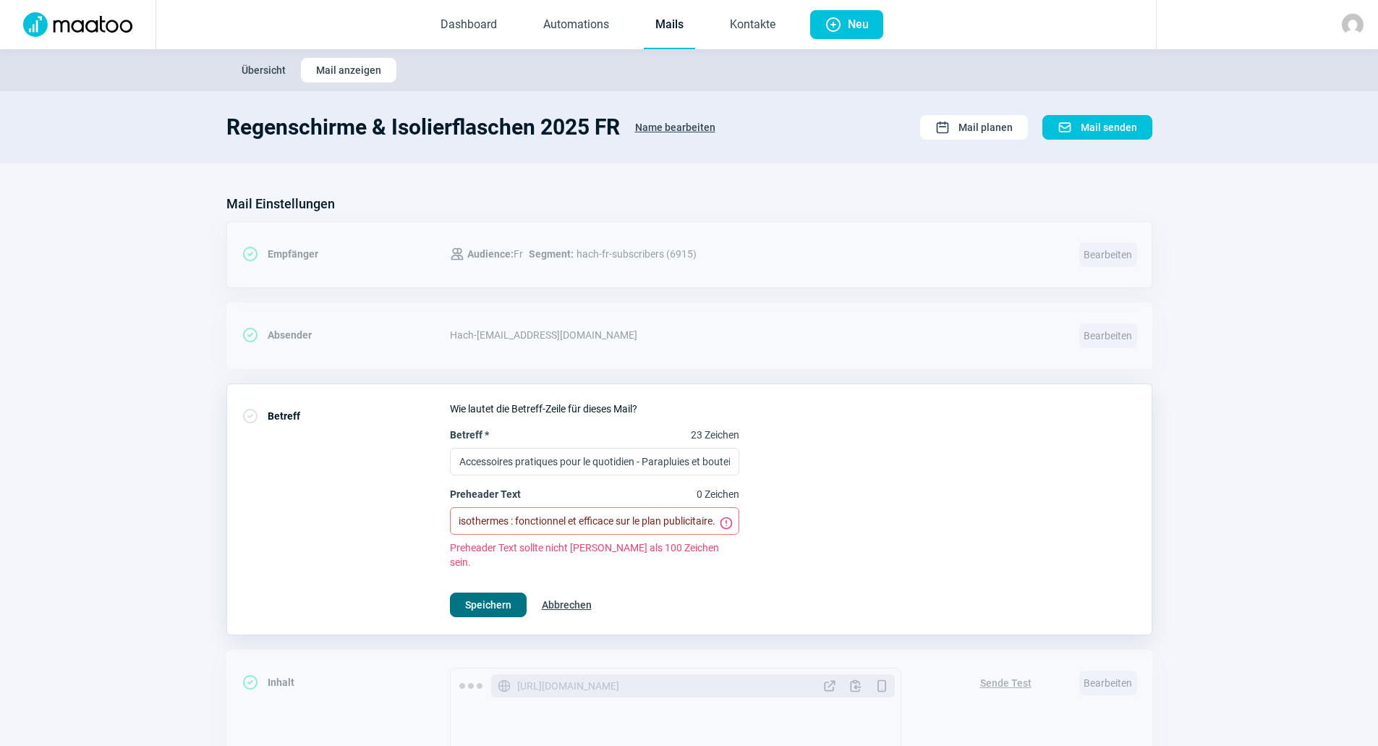
click at [509, 593] on span "Speichern" at bounding box center [488, 604] width 46 height 23
click at [696, 518] on input "Votre logo sur des parapluies et des bouteilles isothermes : fonctionnel et eff…" at bounding box center [594, 520] width 289 height 27
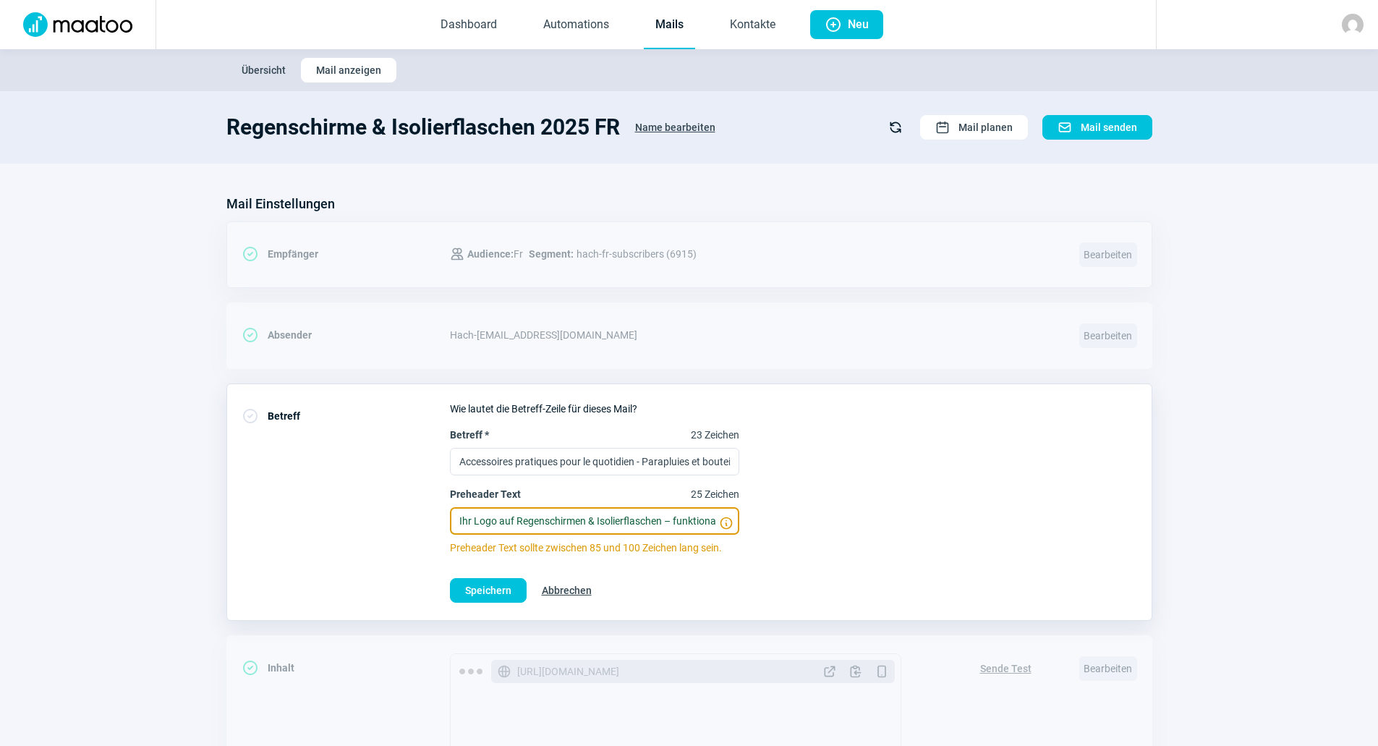
click at [670, 525] on input "Ihr Logo auf Regenschirmen & Isolierflaschen – funktional und werbewirksam." at bounding box center [594, 520] width 289 height 27
click at [628, 526] on input "Ihr Logo auf Regenschirmen & Isolierflaschen – funktional und werbewirksam." at bounding box center [594, 520] width 289 height 27
click at [644, 527] on input "Ihr Logo auf Regenschirmen & Isolierflaschen – funktional und werbewirksam." at bounding box center [594, 520] width 289 height 27
paste input "Votre logo sur des parapluies et des bouteilles isothermes : fonctionnel et eff…"
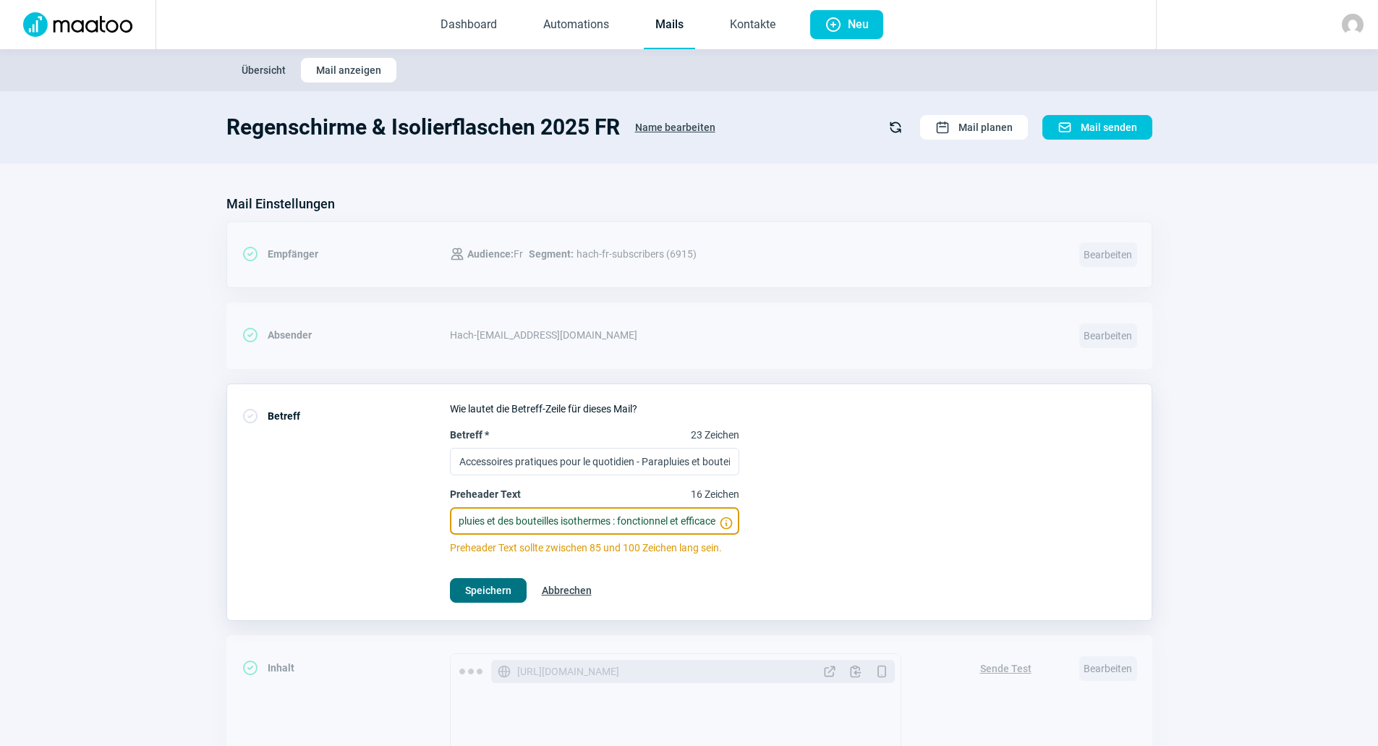
type input "Votre logo sur des parapluies et des bouteilles isothermes : fonctionnel et eff…"
click at [511, 579] on button "Speichern" at bounding box center [488, 590] width 77 height 25
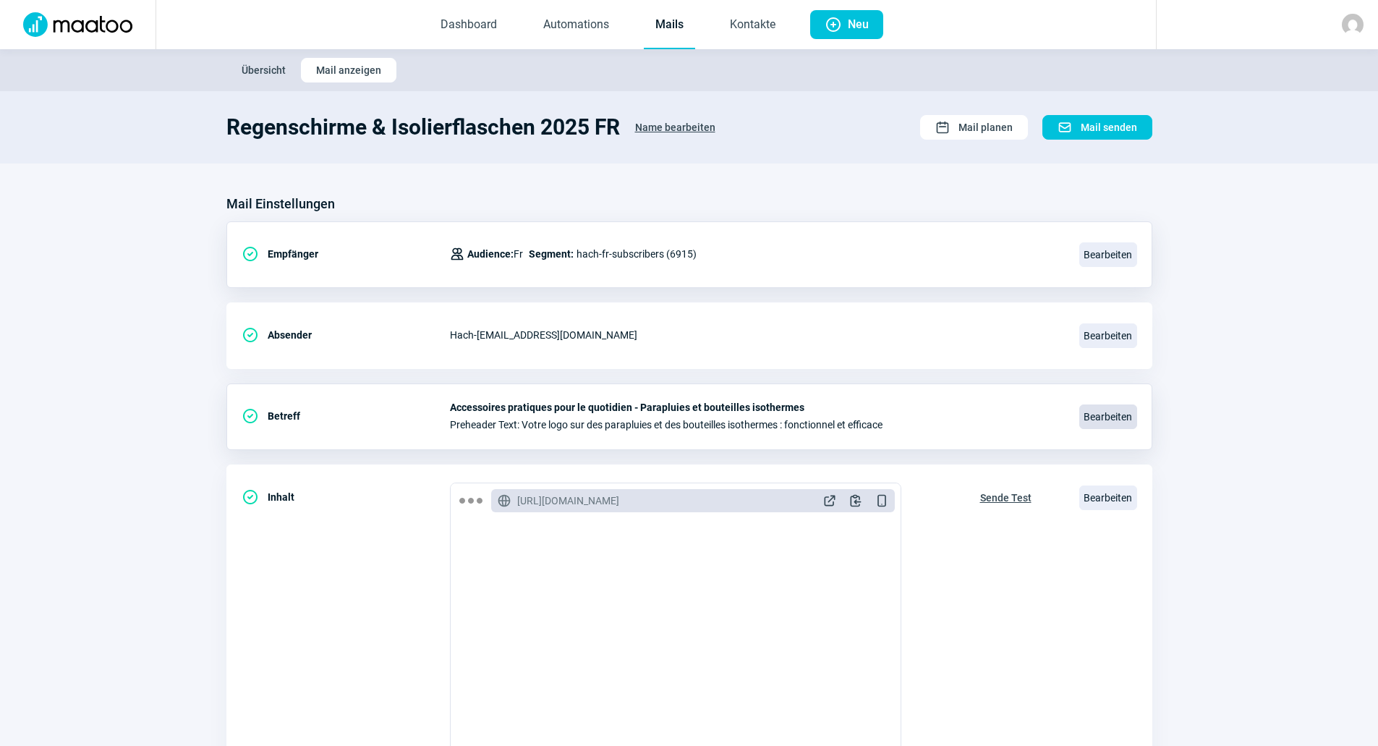
click at [1119, 411] on span "Bearbeiten" at bounding box center [1108, 416] width 58 height 25
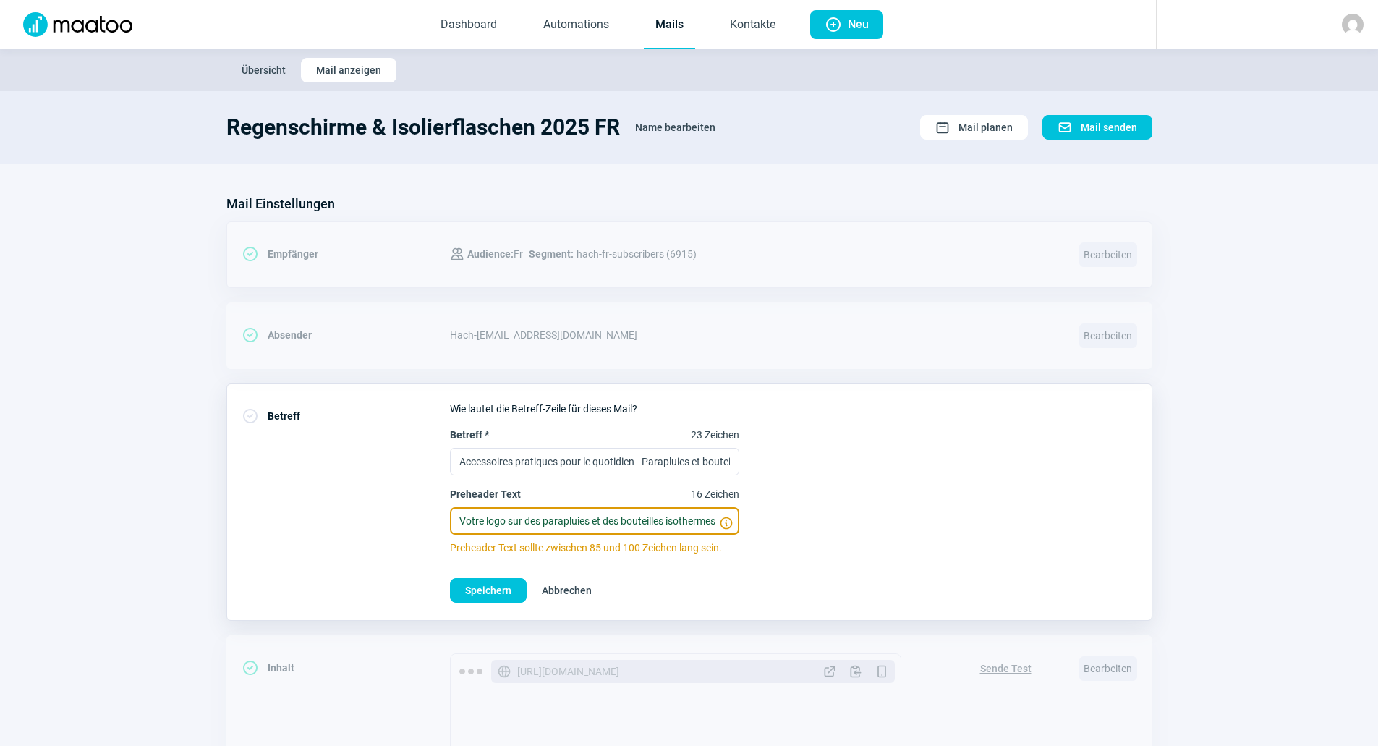
click at [586, 529] on input "Votre logo sur des parapluies et des bouteilles isothermes : fonctionnel et eff…" at bounding box center [594, 520] width 289 height 27
paste input "pour la publicité."
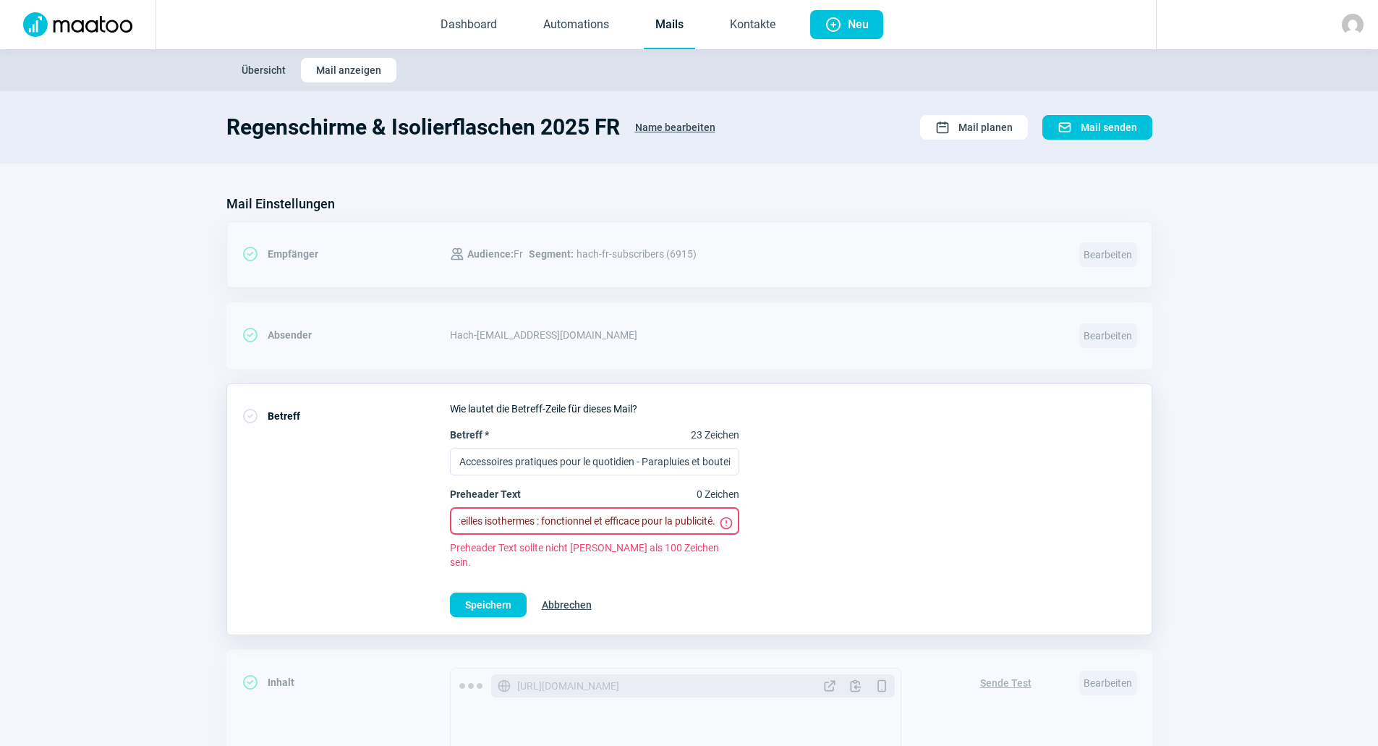
type input "Votre logo sur des parapluies et des bouteilles isothermes : fonctionnel et eff…"
click at [585, 593] on span "Abbrechen" at bounding box center [567, 604] width 50 height 23
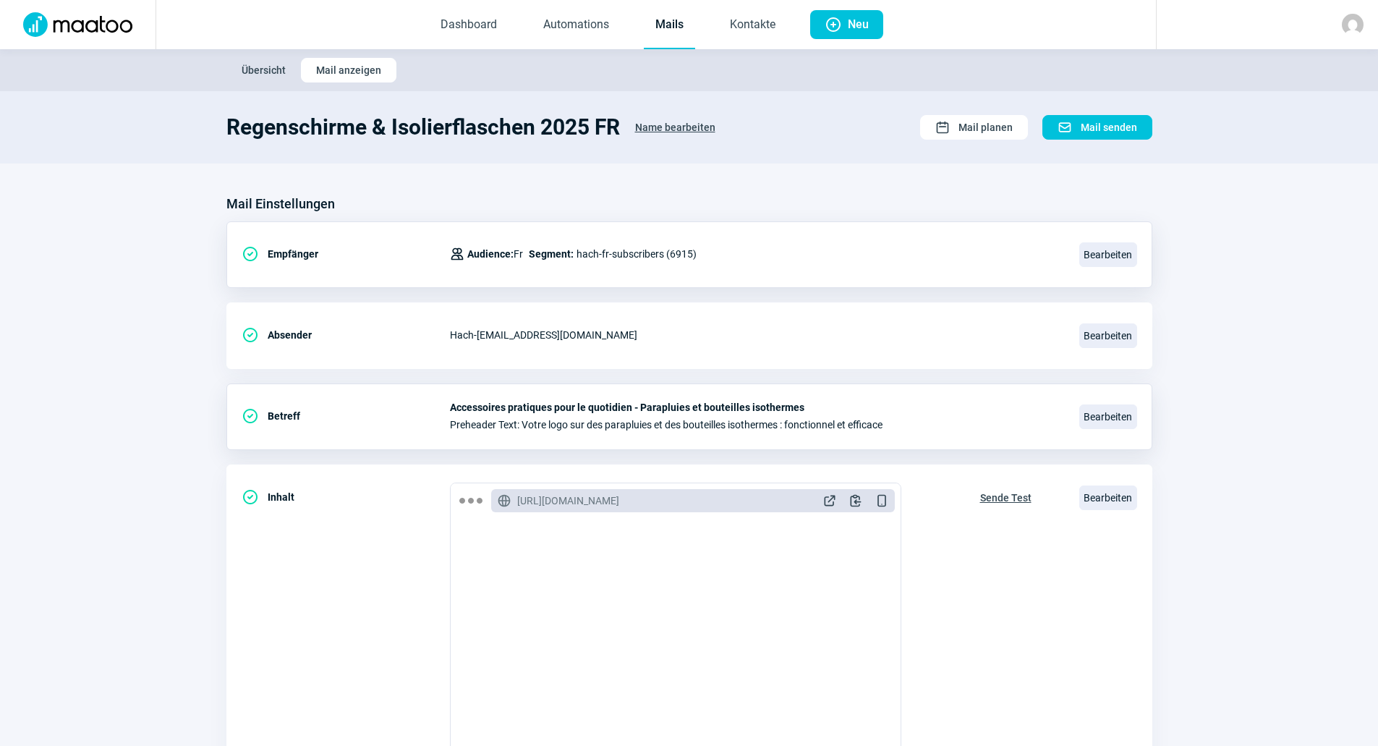
click at [1183, 413] on section "Mail Einstellungen CheckCircle icon Empfänger Users icon Audience: Fr Segment: …" at bounding box center [689, 550] width 1378 height 775
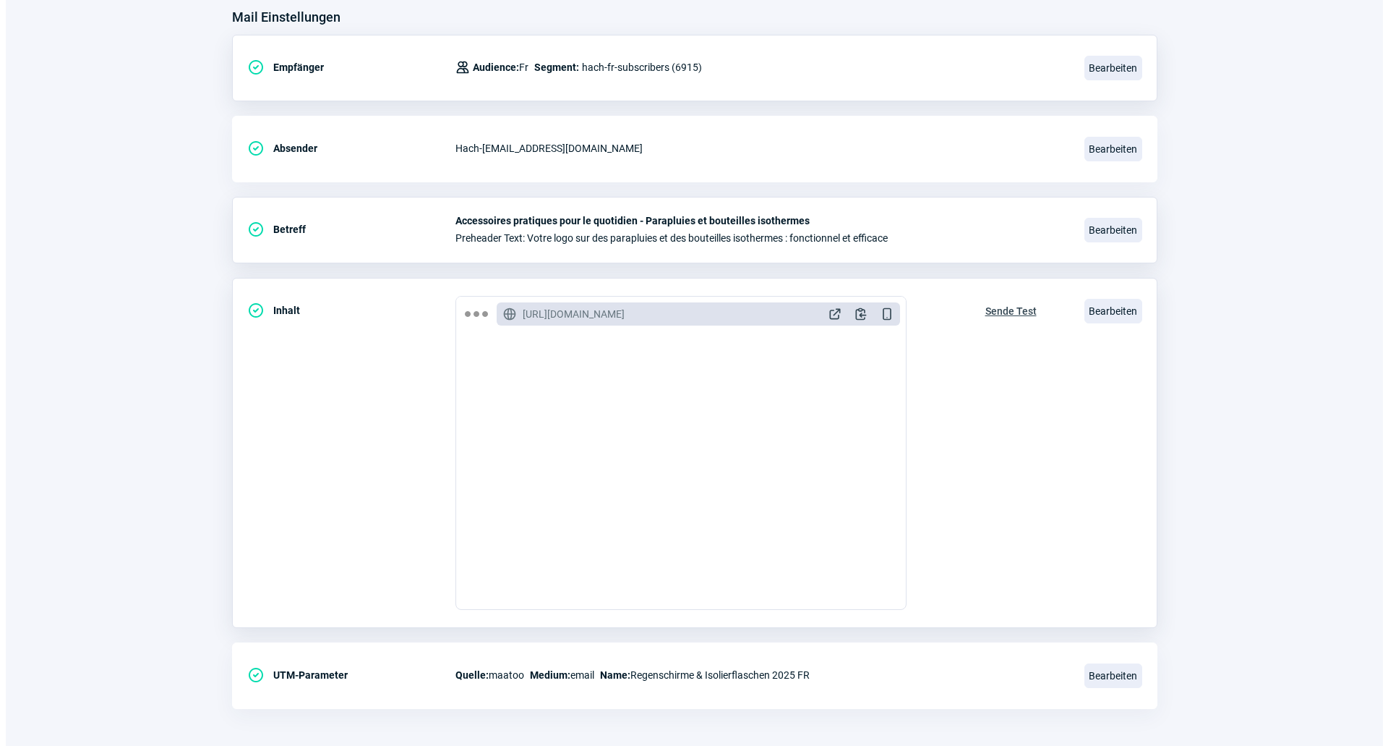
scroll to position [193, 0]
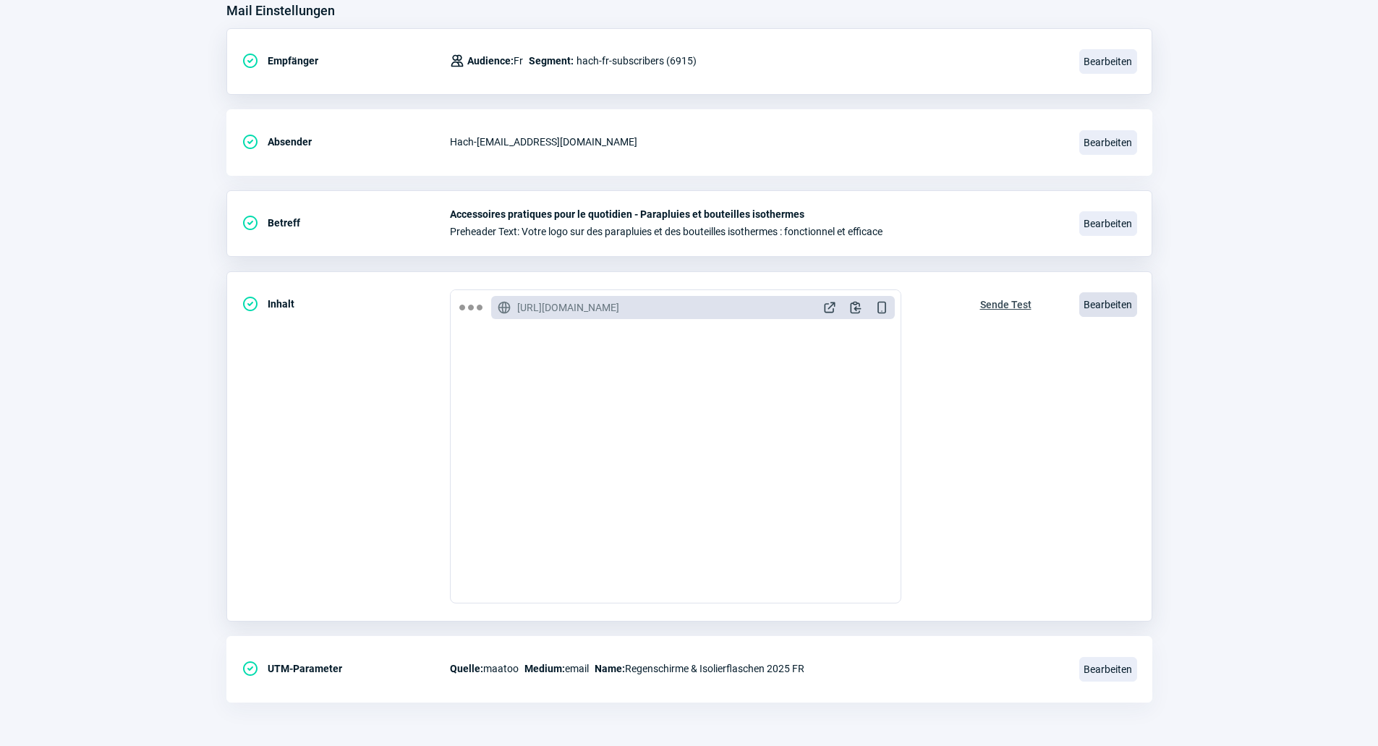
click at [1091, 312] on span "Bearbeiten" at bounding box center [1108, 304] width 58 height 25
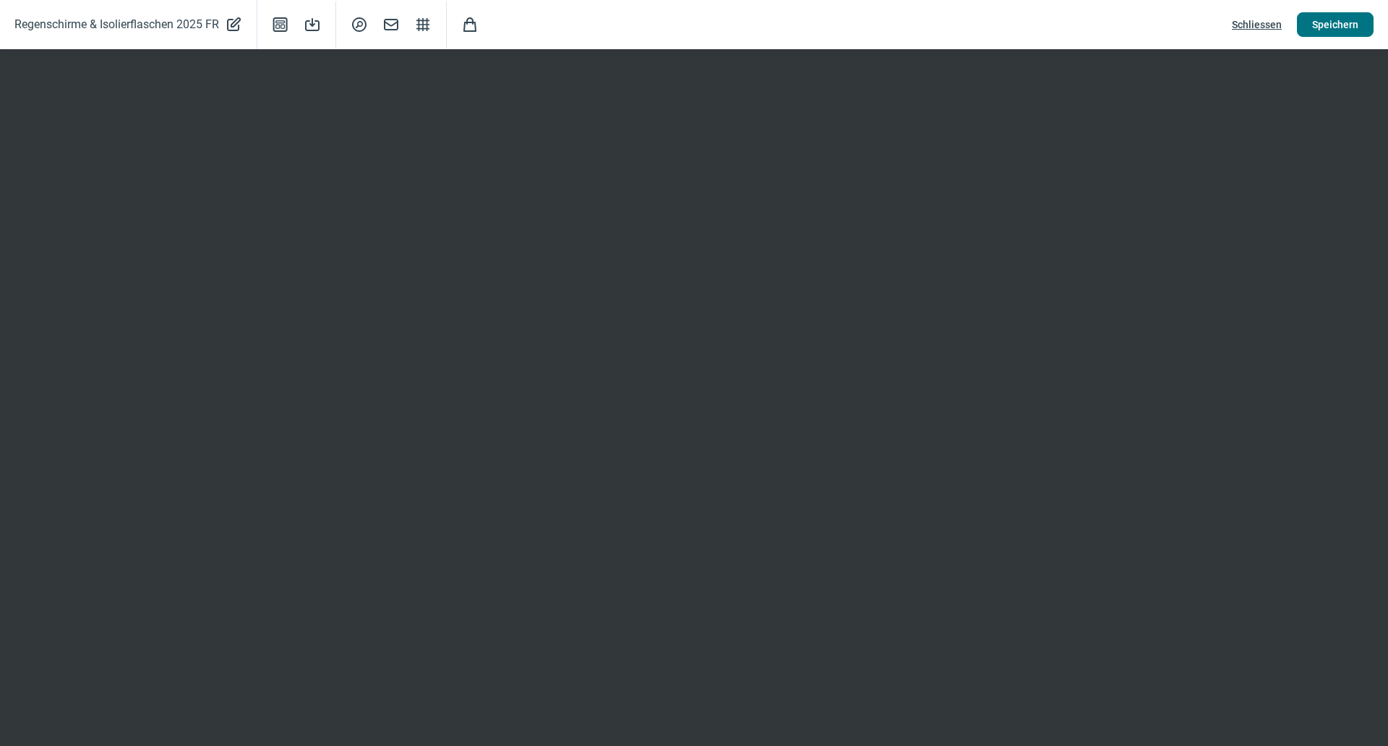
click at [1339, 14] on span "Speichern" at bounding box center [1336, 24] width 46 height 23
click at [1243, 27] on span "Schliessen" at bounding box center [1257, 24] width 50 height 23
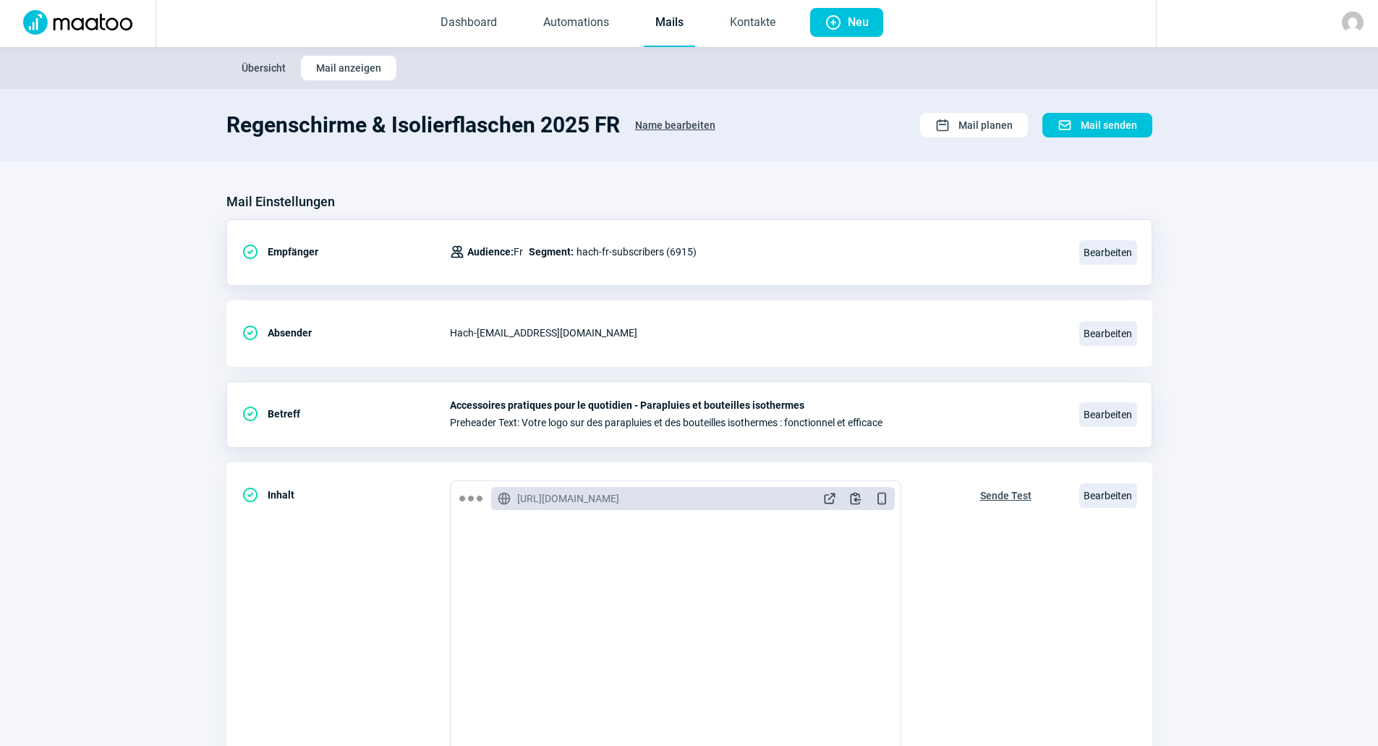
scroll to position [0, 0]
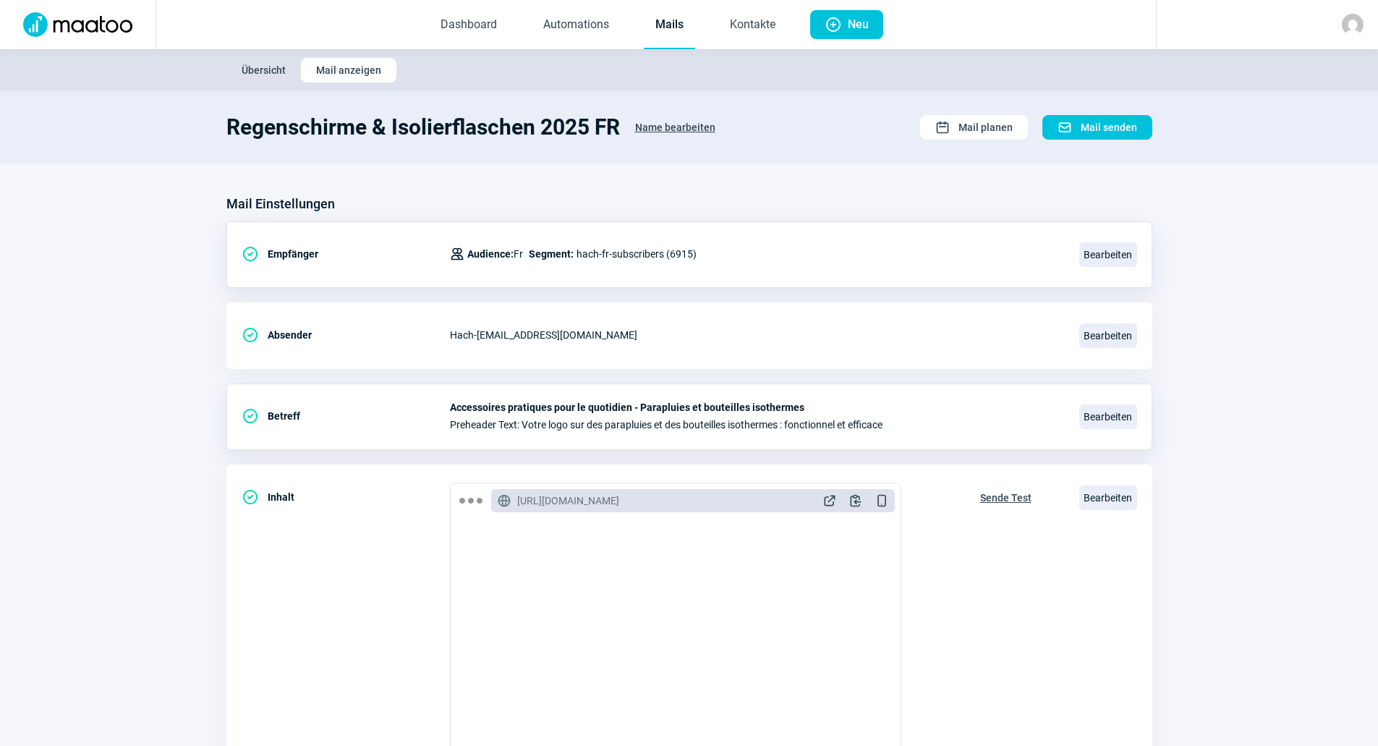
click at [682, 15] on link "Mails" at bounding box center [669, 25] width 51 height 48
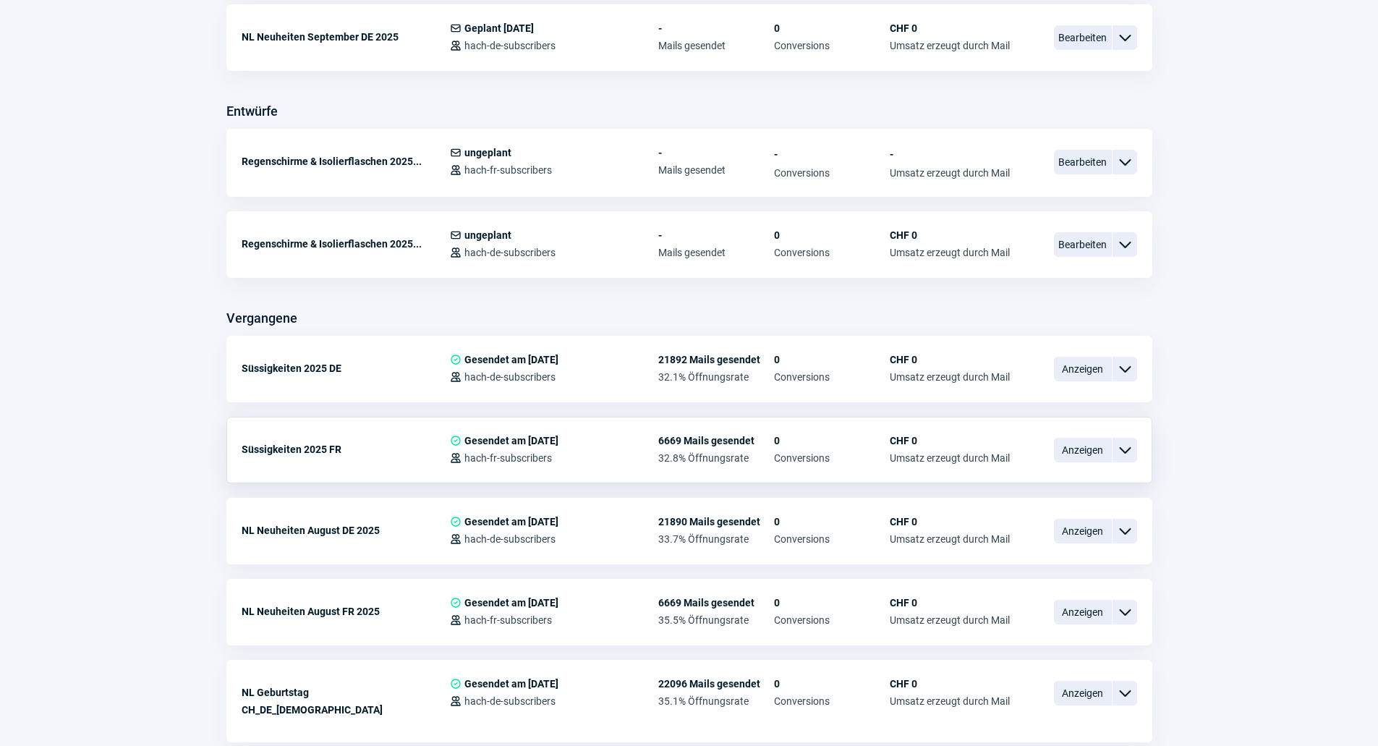
scroll to position [506, 0]
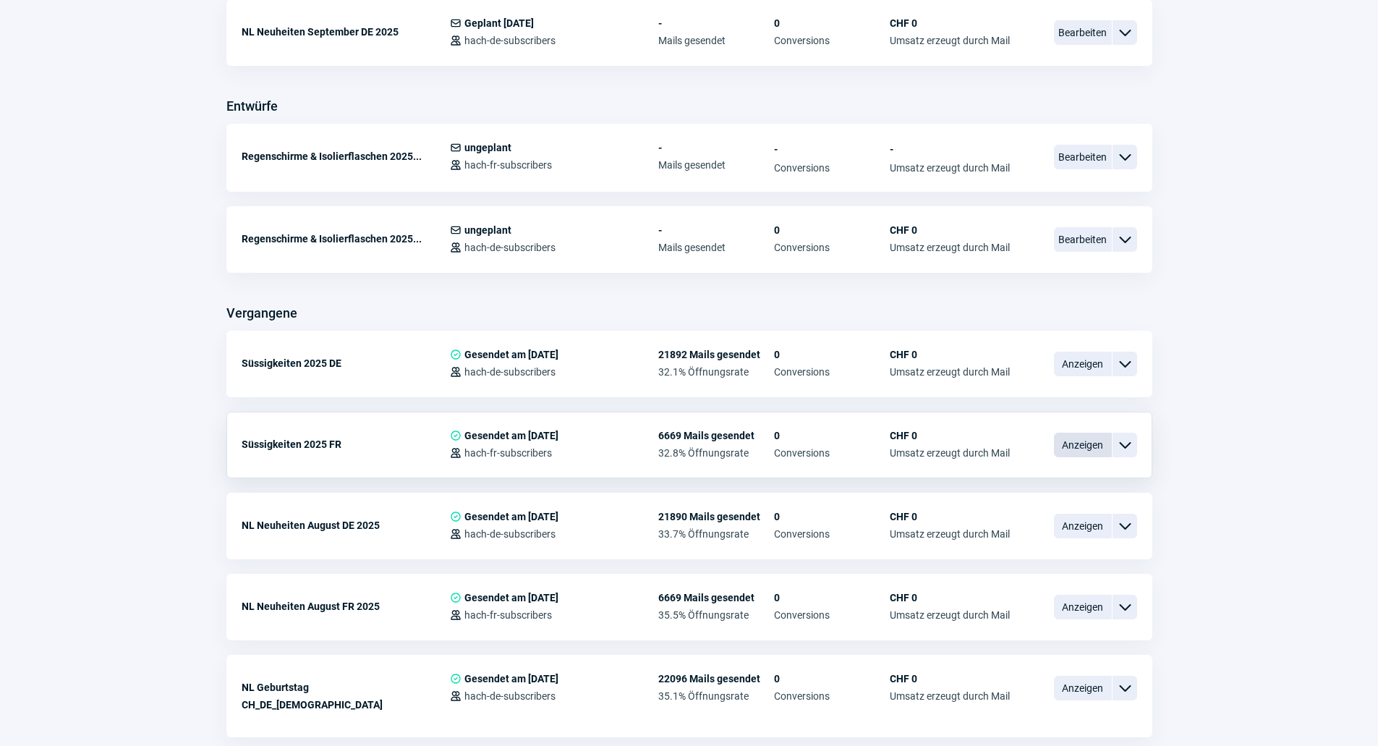
click at [1099, 445] on span "Anzeigen" at bounding box center [1083, 444] width 58 height 25
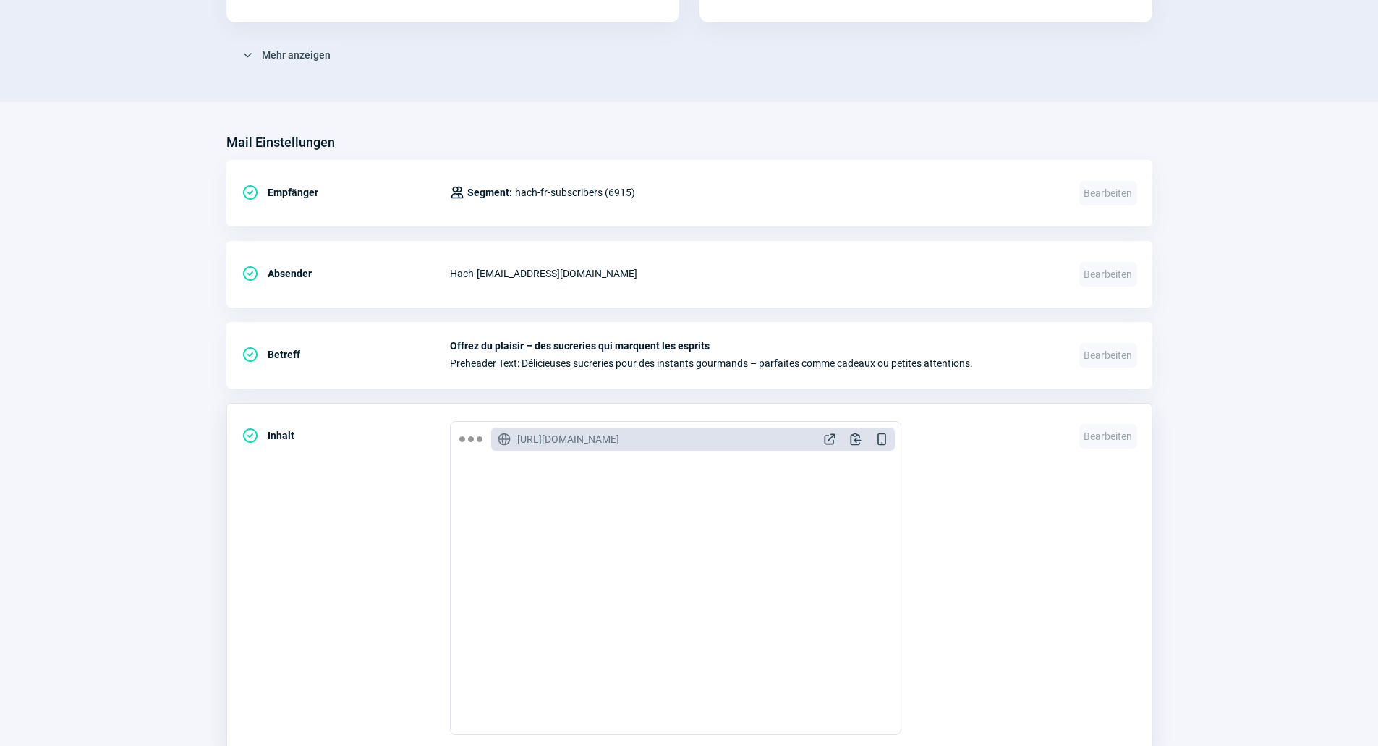
scroll to position [434, 0]
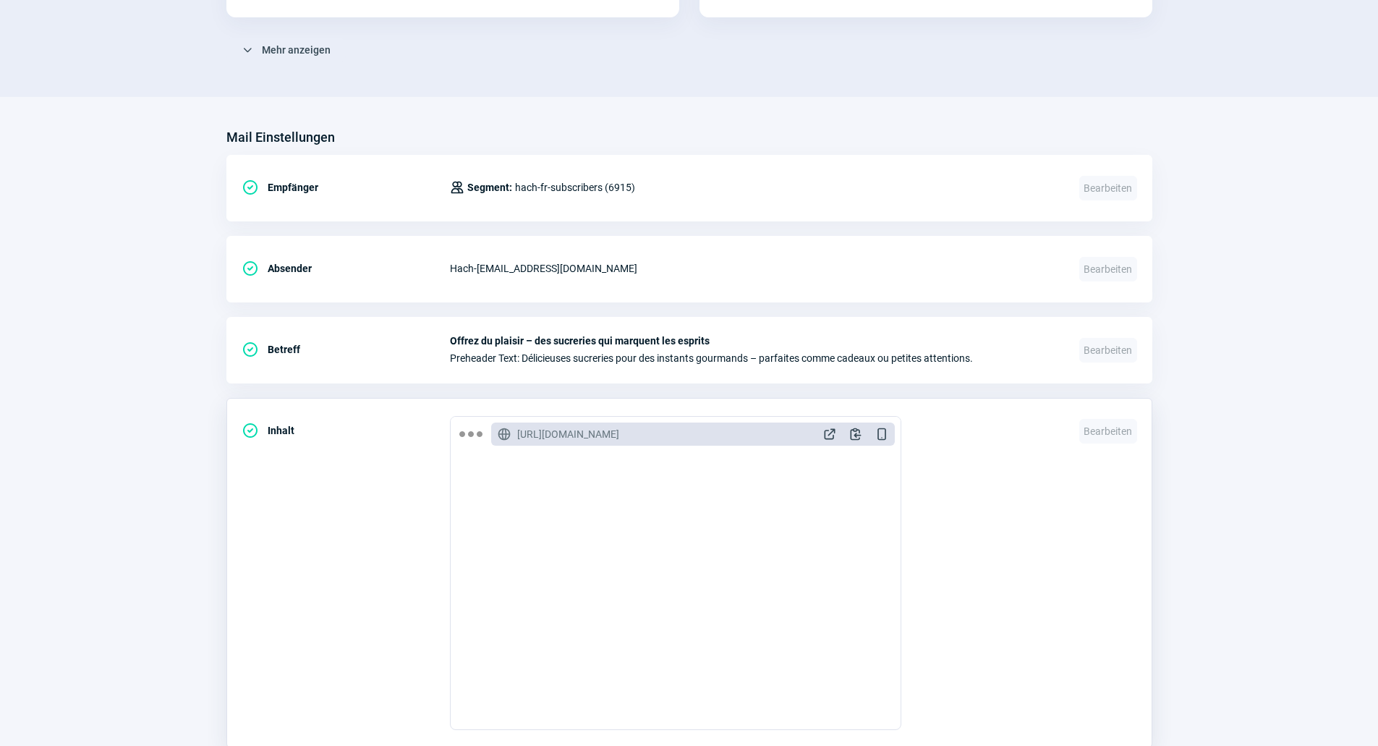
click at [831, 430] on span "ExternalLink icon" at bounding box center [829, 434] width 14 height 14
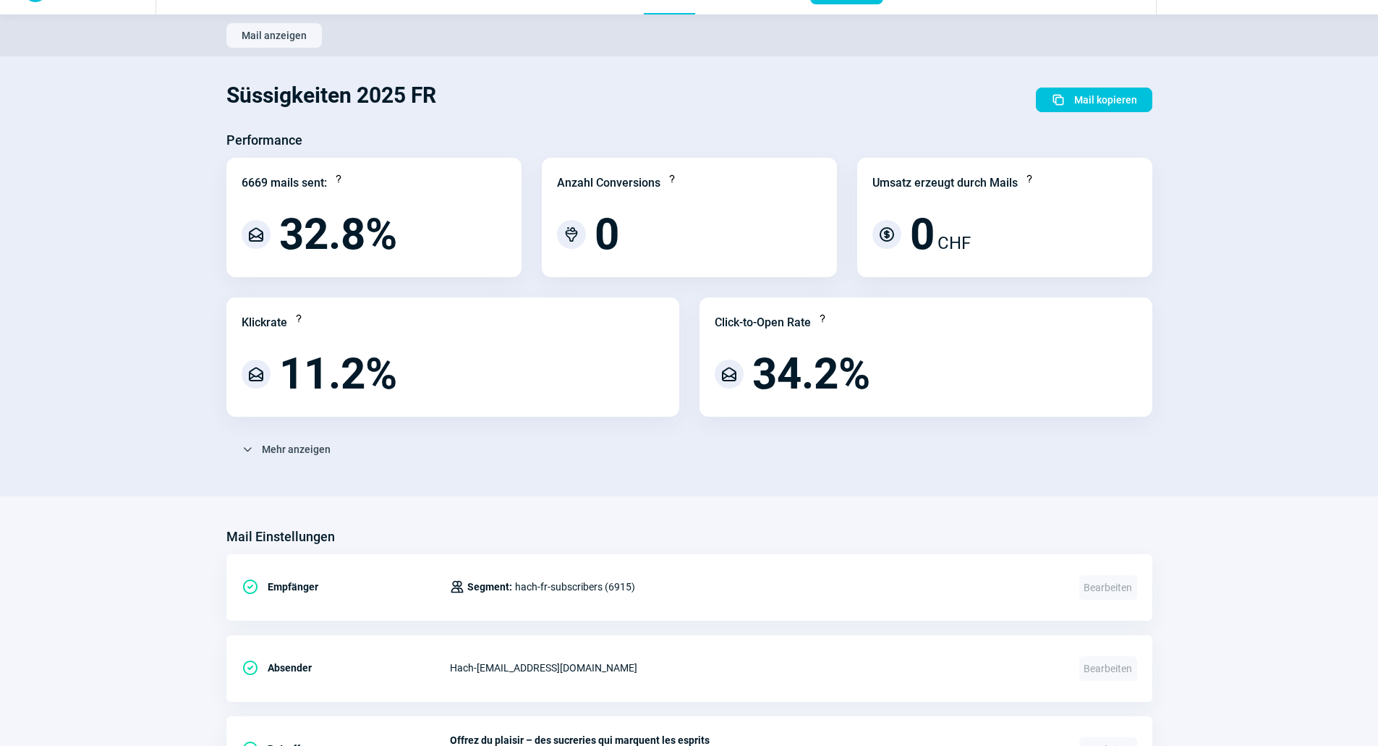
scroll to position [0, 0]
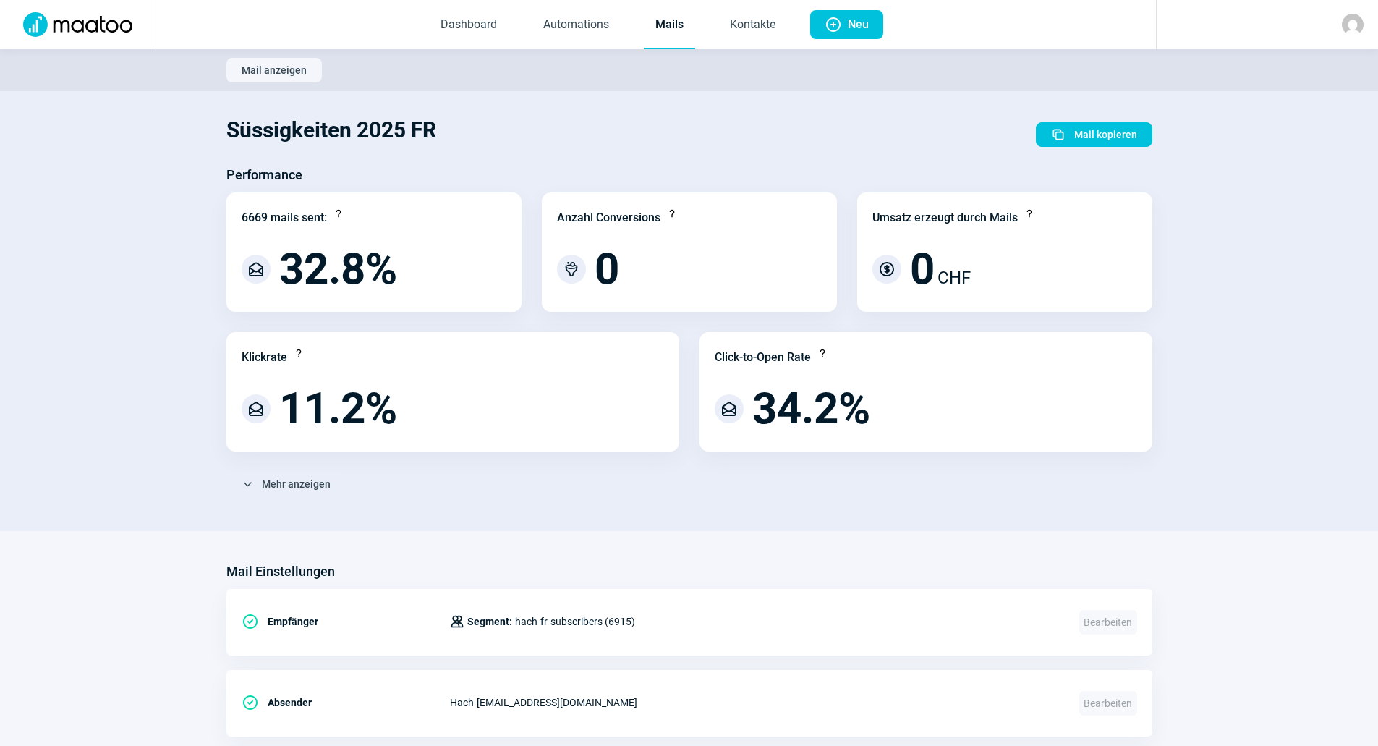
click at [680, 35] on link "Mails" at bounding box center [669, 25] width 51 height 48
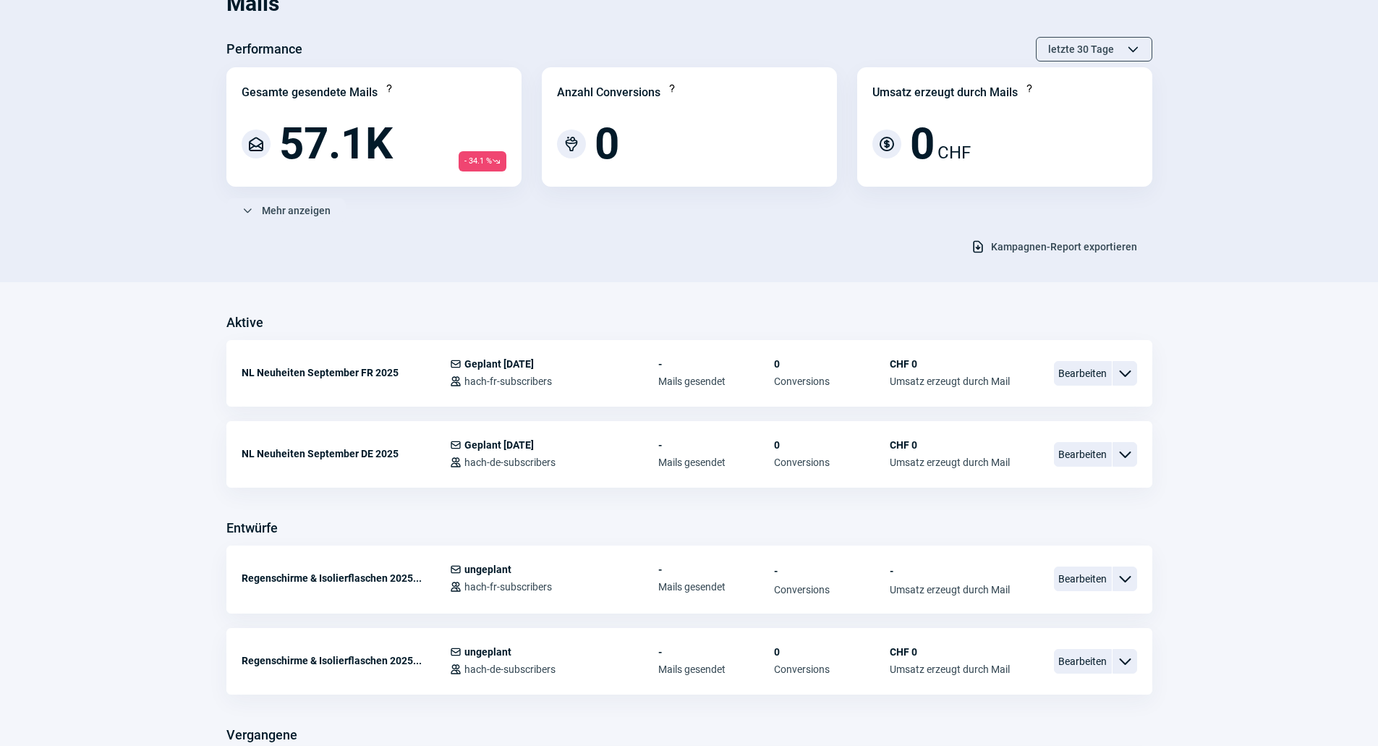
scroll to position [289, 0]
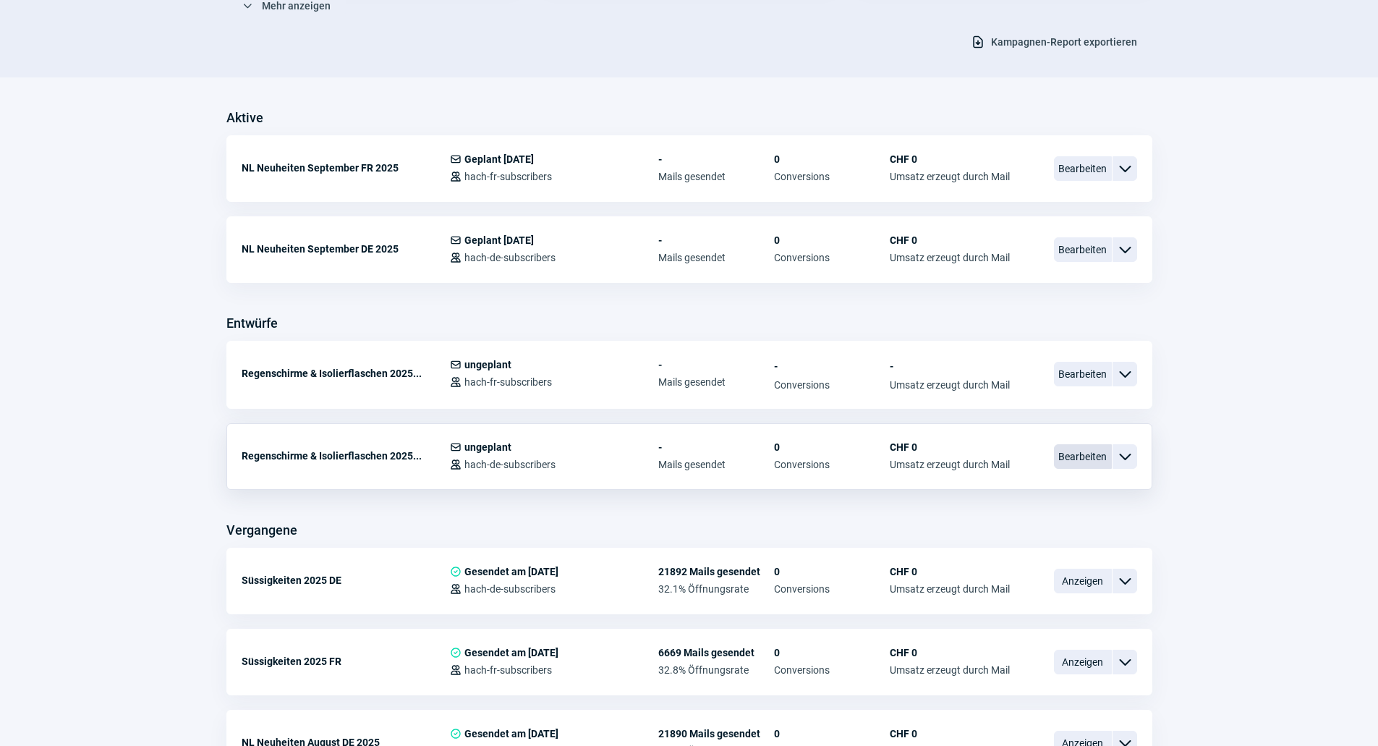
click at [1069, 453] on span "Bearbeiten" at bounding box center [1083, 456] width 58 height 25
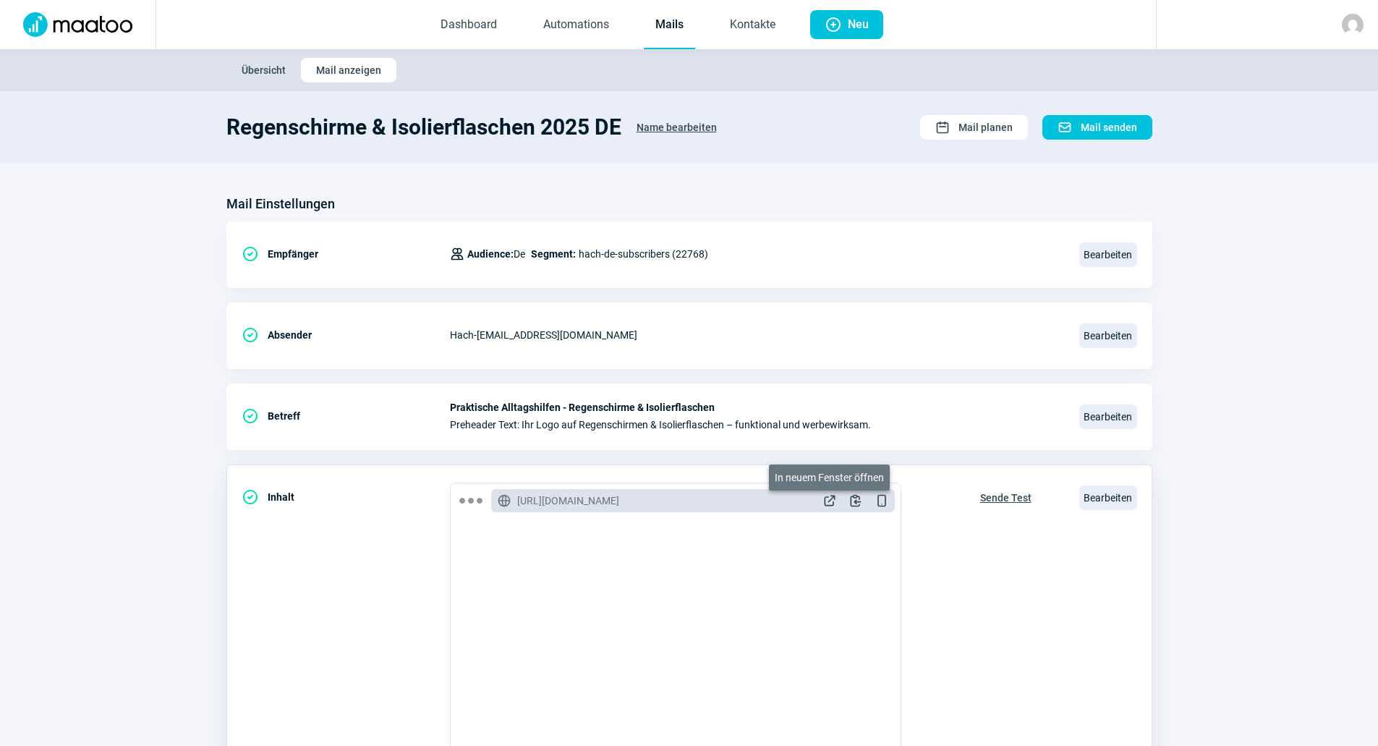
click at [827, 505] on span "ExternalLink icon" at bounding box center [829, 500] width 14 height 14
click at [667, 25] on link "Mails" at bounding box center [669, 25] width 51 height 48
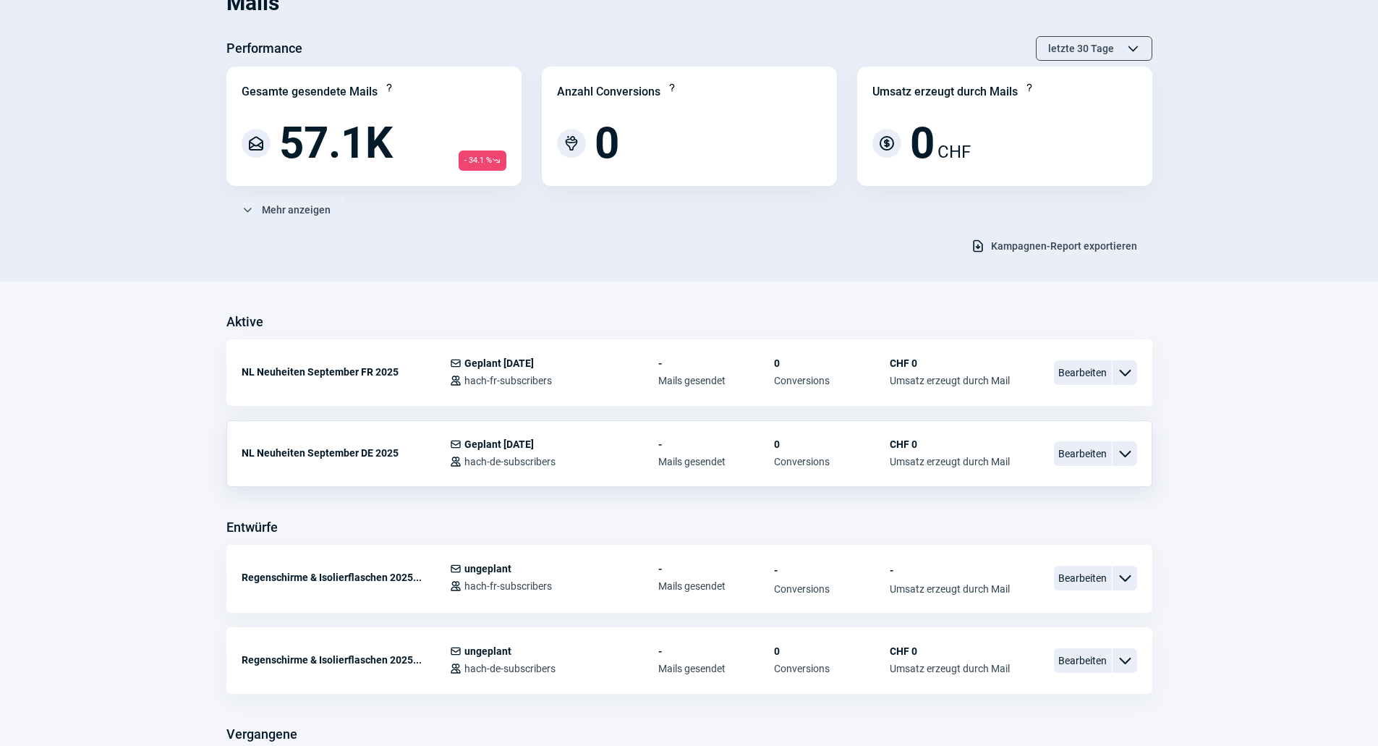
scroll to position [145, 0]
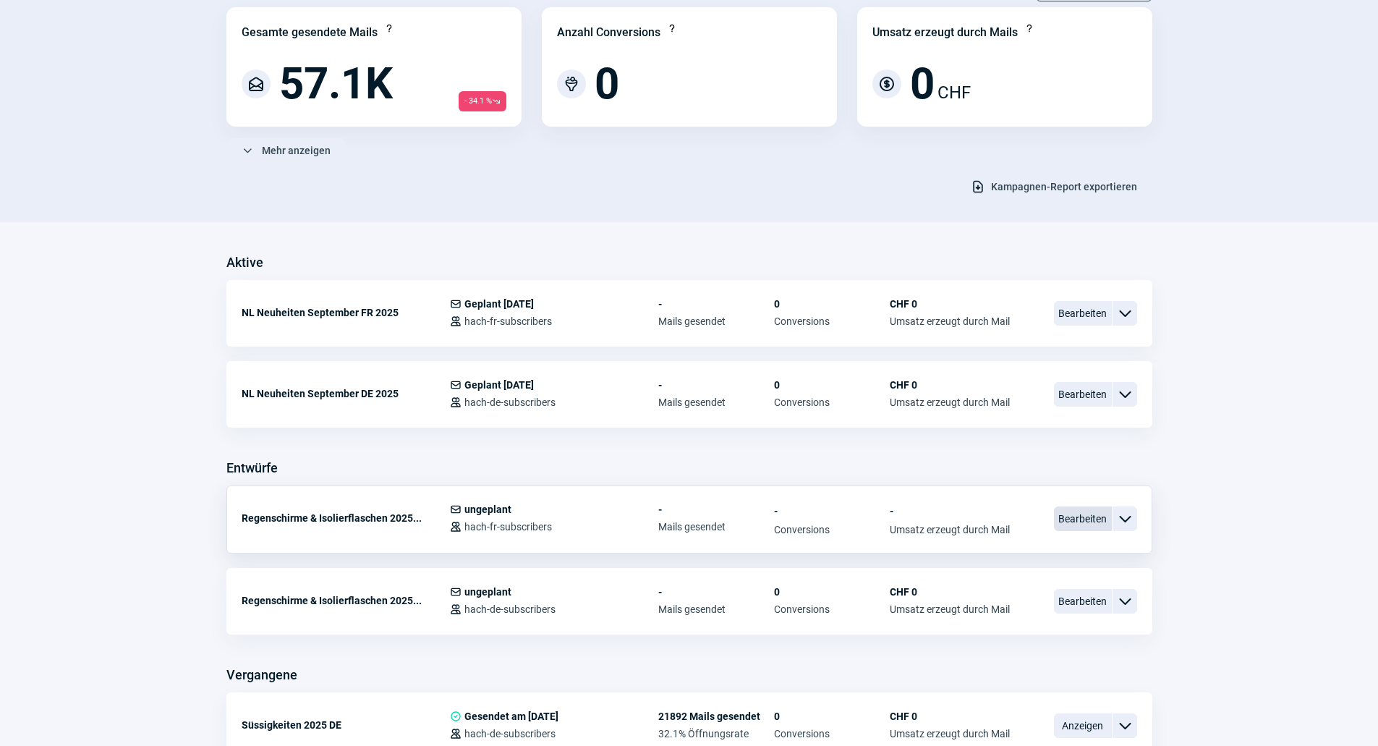
click at [1061, 522] on span "Bearbeiten" at bounding box center [1083, 518] width 58 height 25
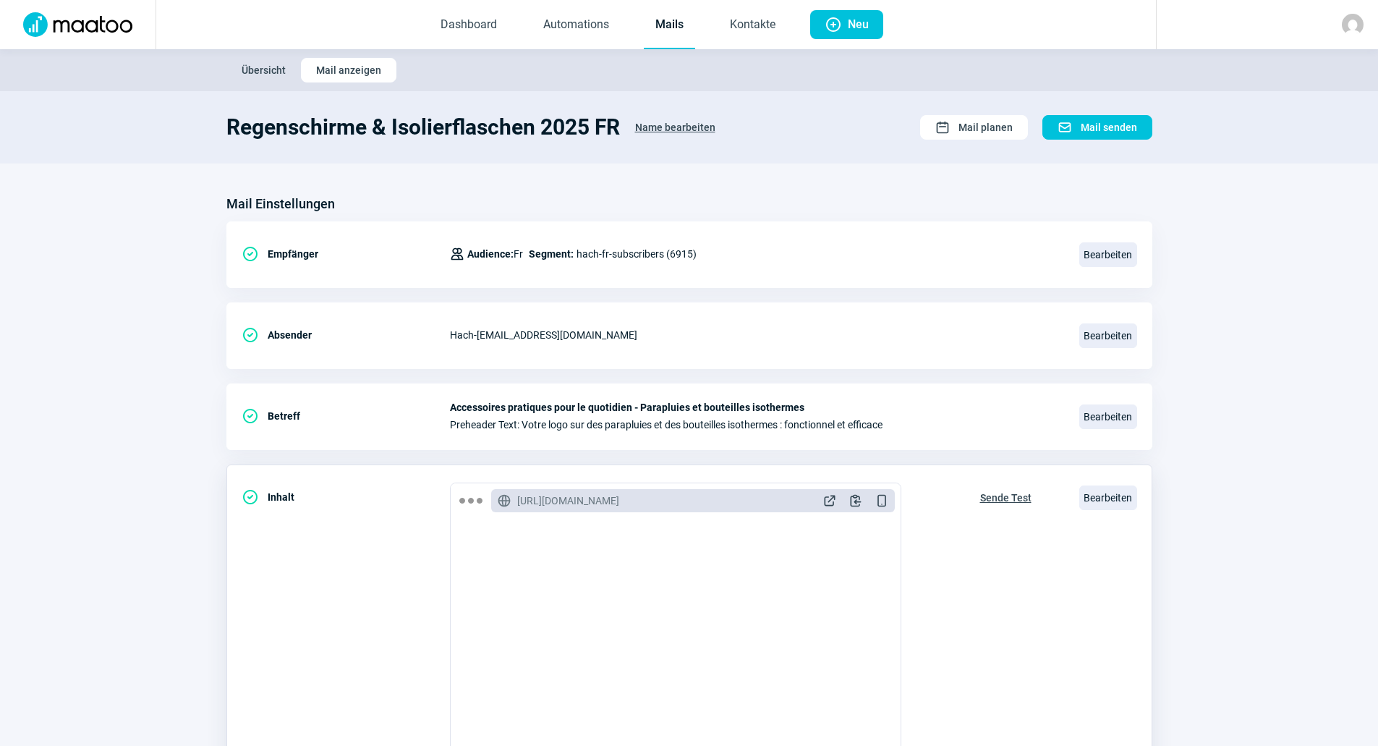
click at [1076, 506] on div "CheckCircle icon Inhalt GlobeAlt icon [URL][DOMAIN_NAME] ExternalLink icon Clip…" at bounding box center [689, 639] width 926 height 350
click at [1080, 503] on span "Bearbeiten" at bounding box center [1108, 497] width 58 height 25
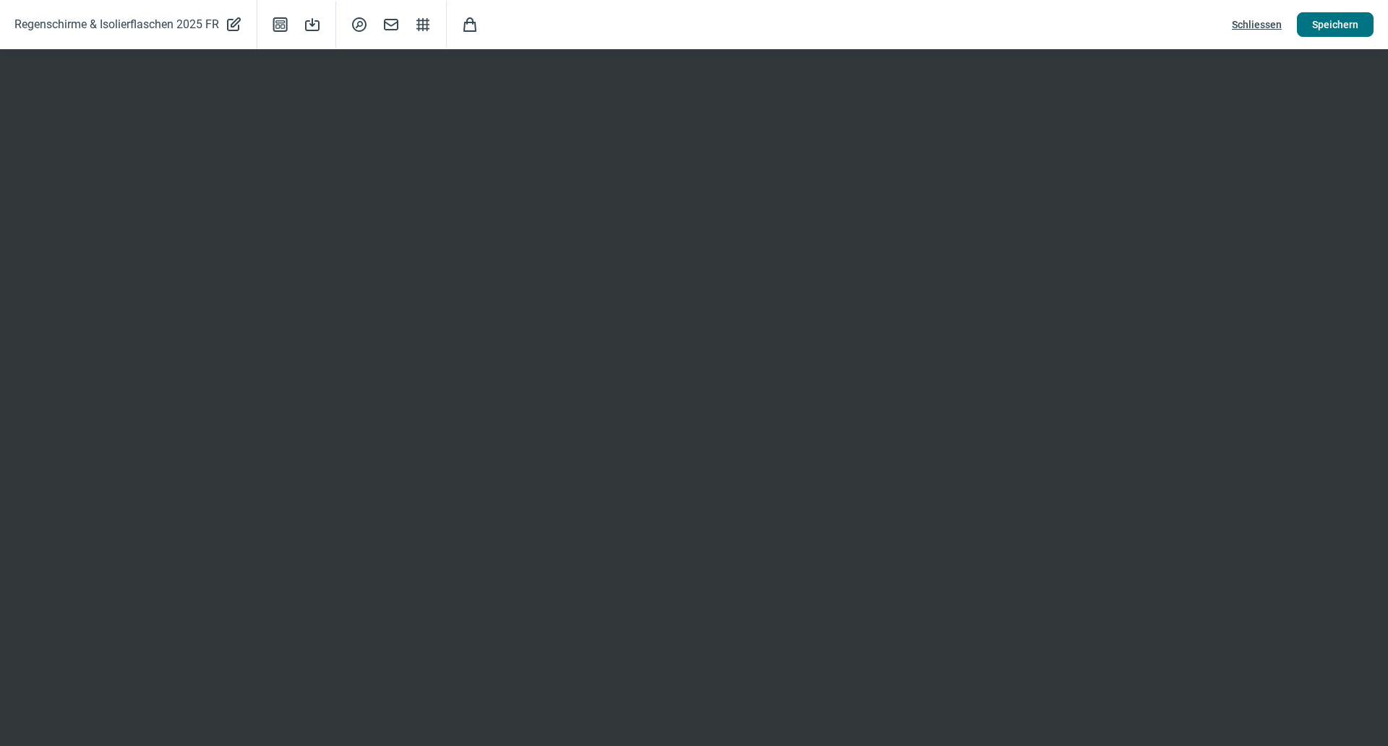
click at [1305, 25] on button "Speichern" at bounding box center [1335, 24] width 77 height 25
click at [1328, 23] on span "Speichern" at bounding box center [1336, 24] width 46 height 23
click at [1305, 22] on button "Speichern" at bounding box center [1335, 24] width 77 height 25
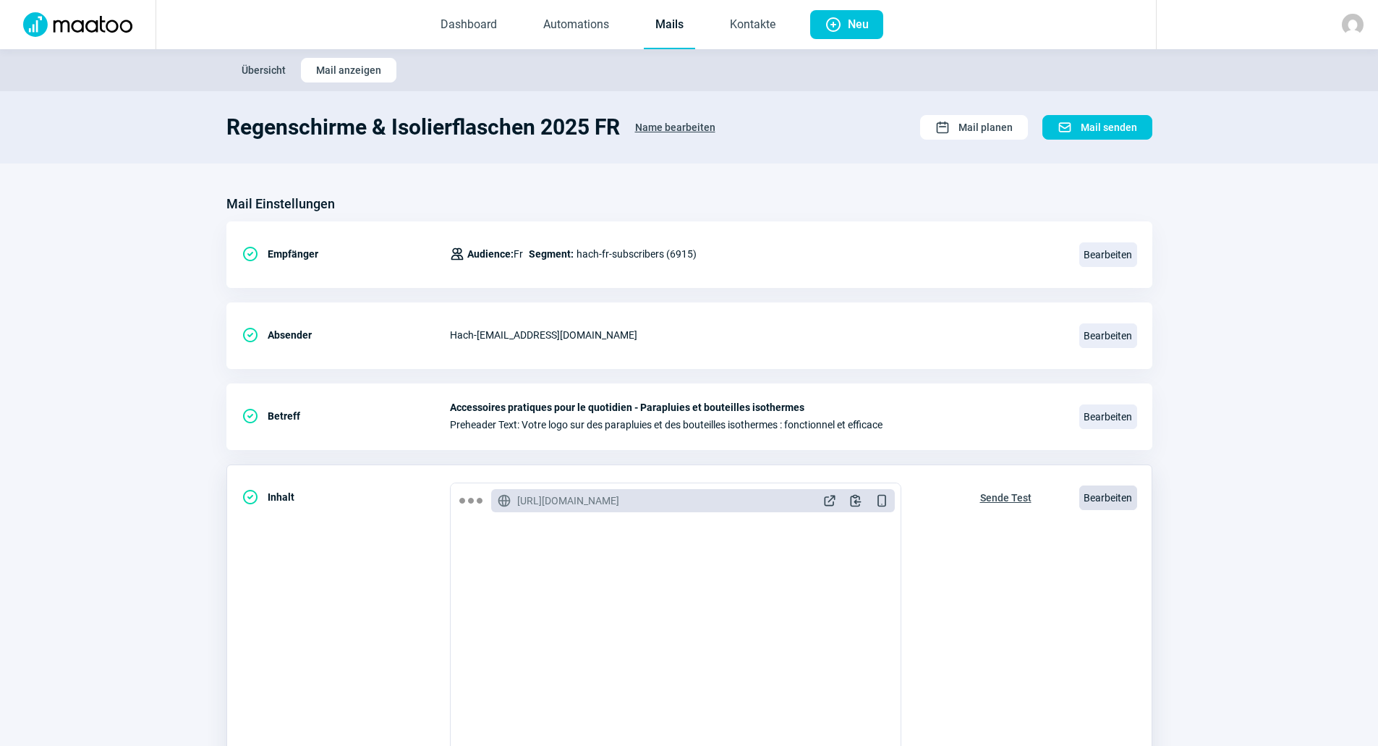
click at [1093, 504] on span "Bearbeiten" at bounding box center [1108, 497] width 58 height 25
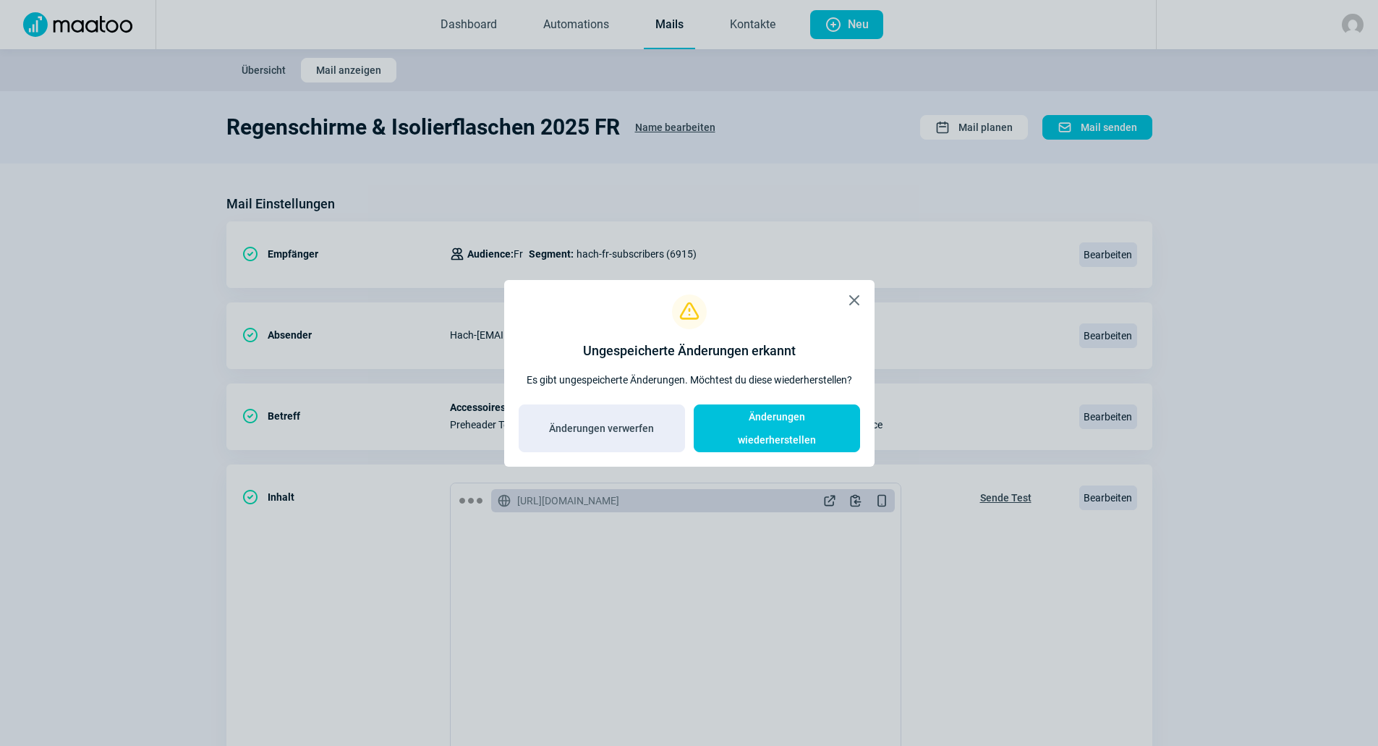
click at [722, 445] on div "X icon Exclamation icon Ungespeicherte Änderungen erkannt Es gibt ungespeichert…" at bounding box center [689, 373] width 370 height 187
click at [724, 441] on div "X icon Exclamation icon Ungespeicherte Änderungen erkannt Es gibt ungespeichert…" at bounding box center [689, 373] width 370 height 187
click at [725, 437] on span "Änderungen wiederherstellen" at bounding box center [777, 428] width 136 height 46
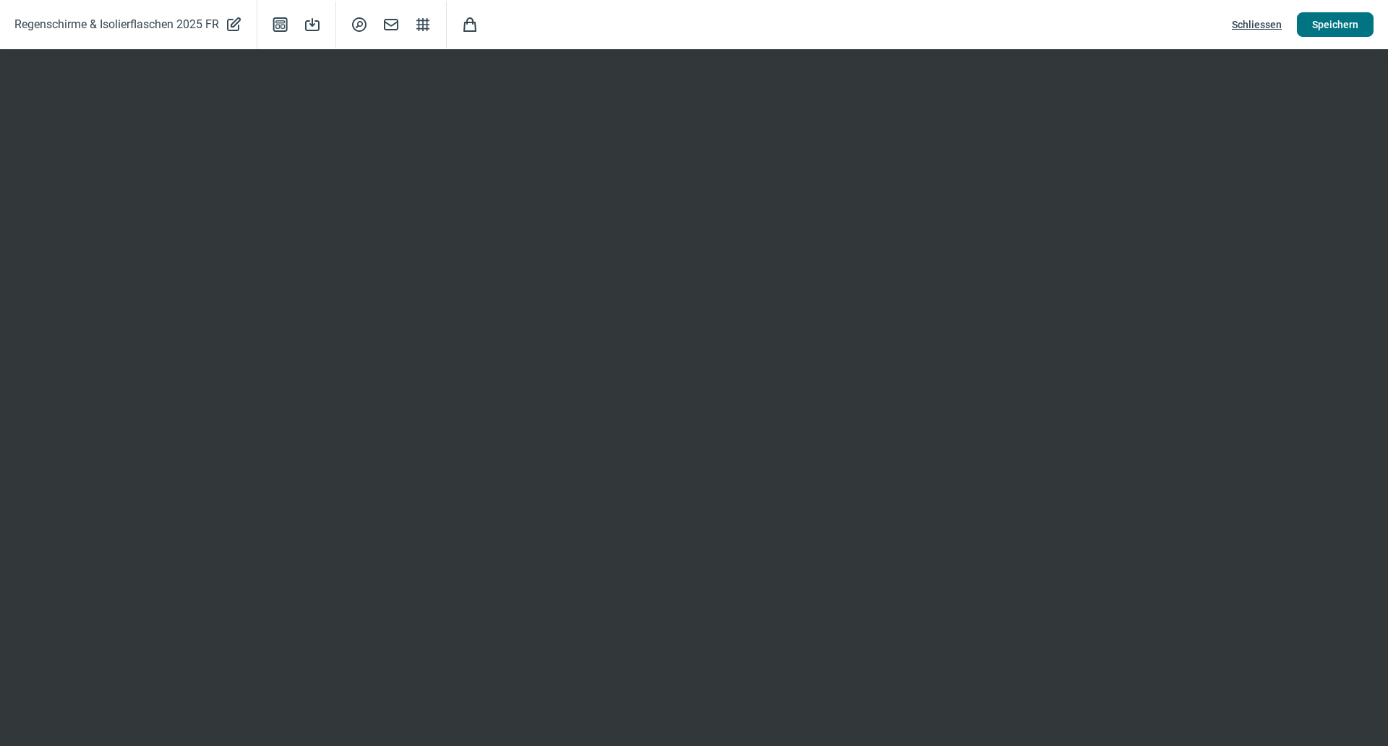
click at [1349, 25] on span "Speichern" at bounding box center [1336, 24] width 46 height 23
click at [1315, 23] on span "Speichern" at bounding box center [1336, 24] width 46 height 23
drag, startPoint x: 1351, startPoint y: 33, endPoint x: 1328, endPoint y: 47, distance: 26.3
click at [1350, 33] on span "Speichern" at bounding box center [1336, 24] width 46 height 23
click at [1361, 17] on button "Speichern" at bounding box center [1335, 24] width 77 height 25
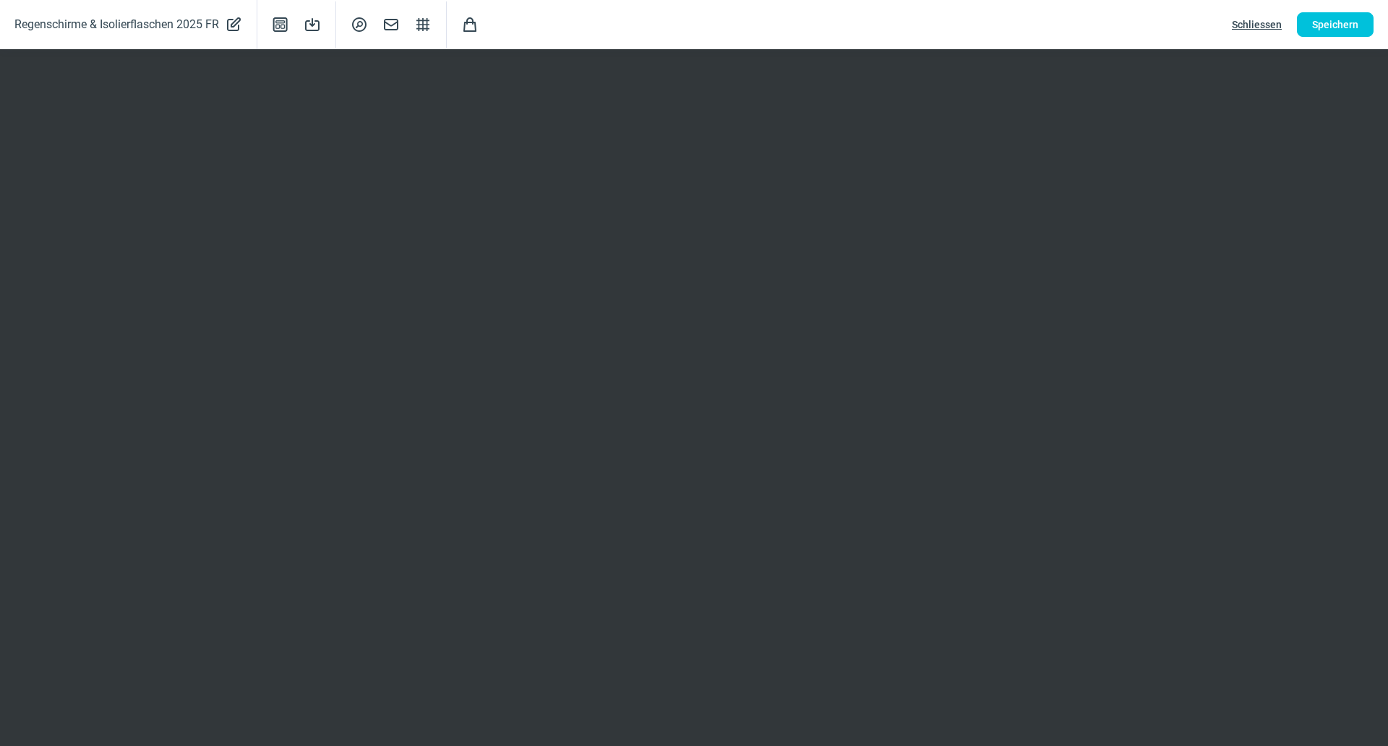
click at [1257, 30] on span "Schliessen" at bounding box center [1257, 24] width 50 height 23
